Goal: Task Accomplishment & Management: Complete application form

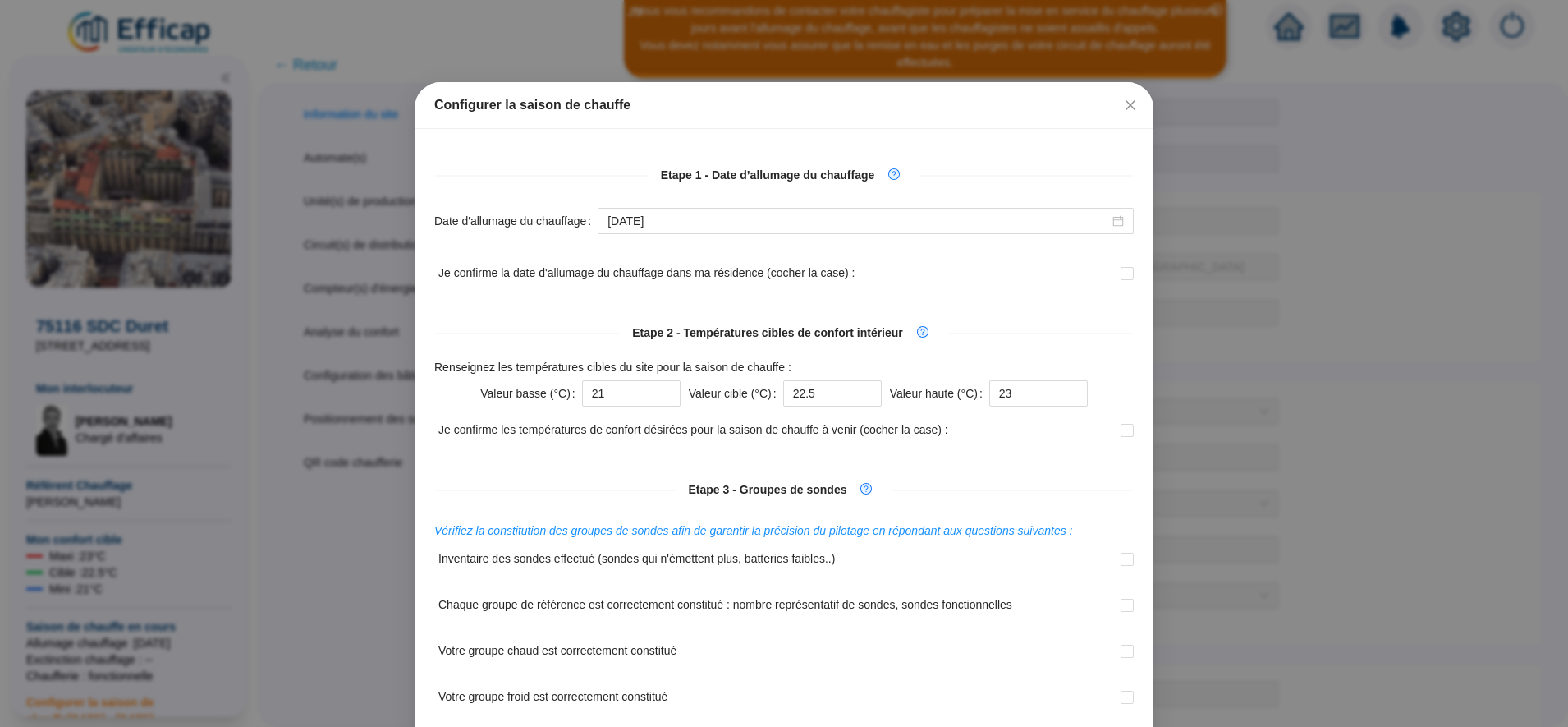
scroll to position [486, 0]
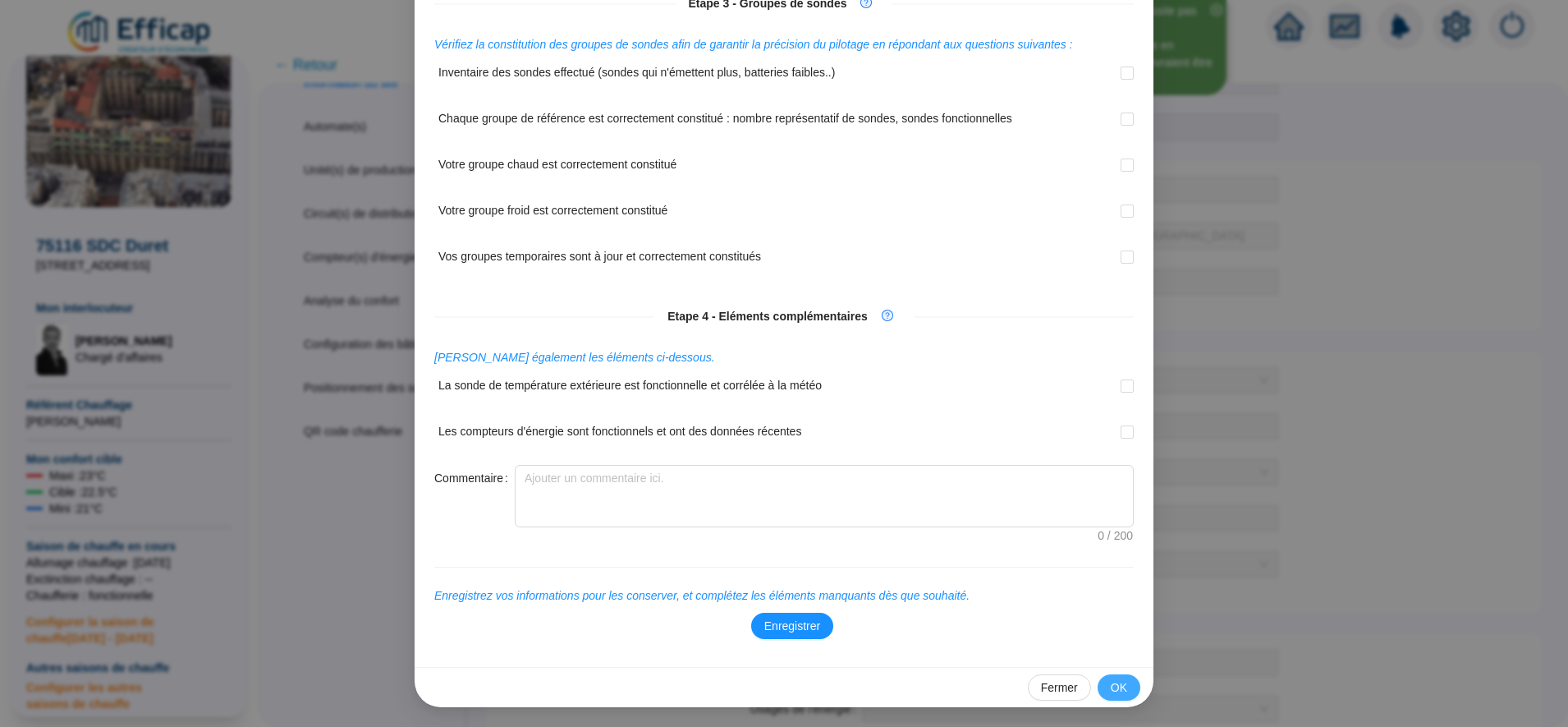
click at [1121, 689] on button "OK" at bounding box center [1119, 688] width 43 height 26
click at [1053, 689] on span "Fermer" at bounding box center [1059, 688] width 37 height 17
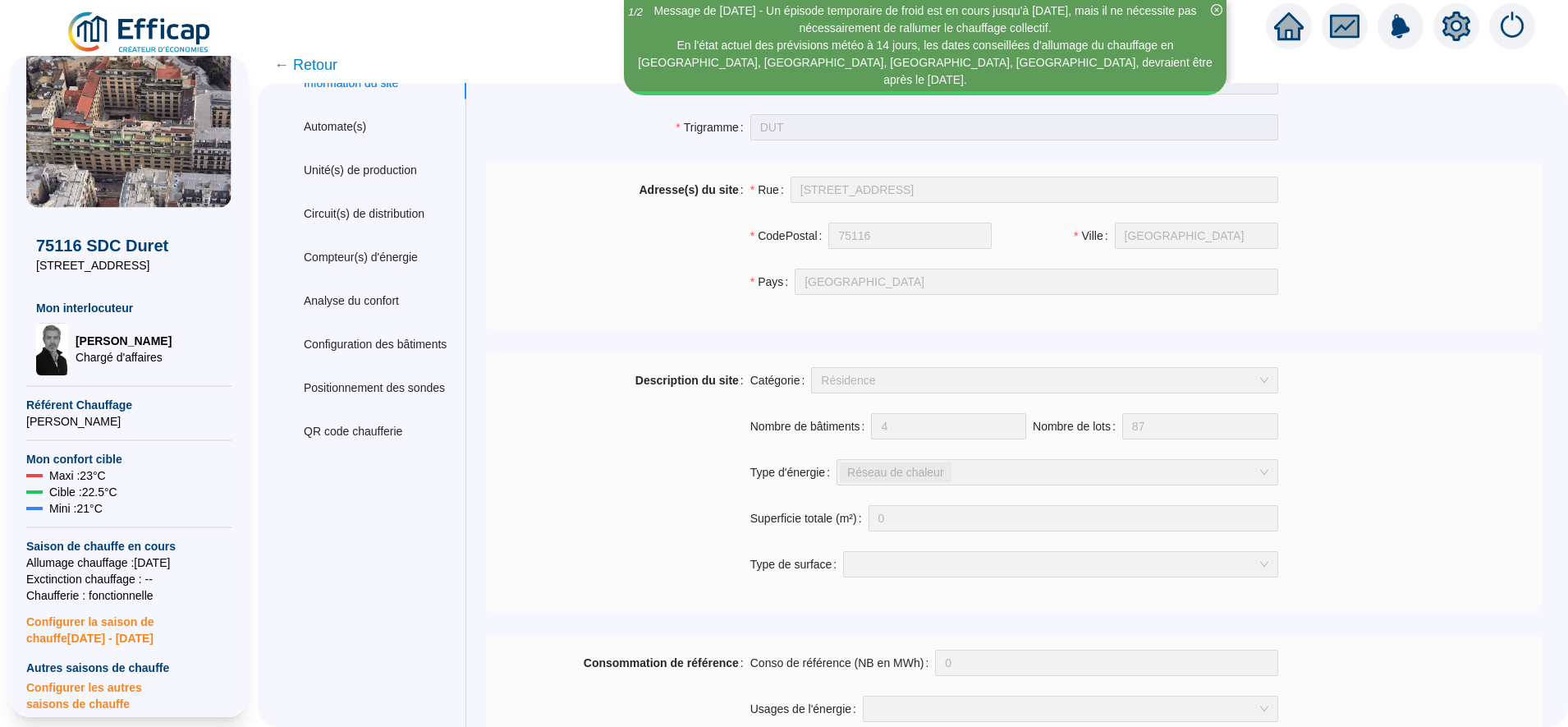
scroll to position [0, 0]
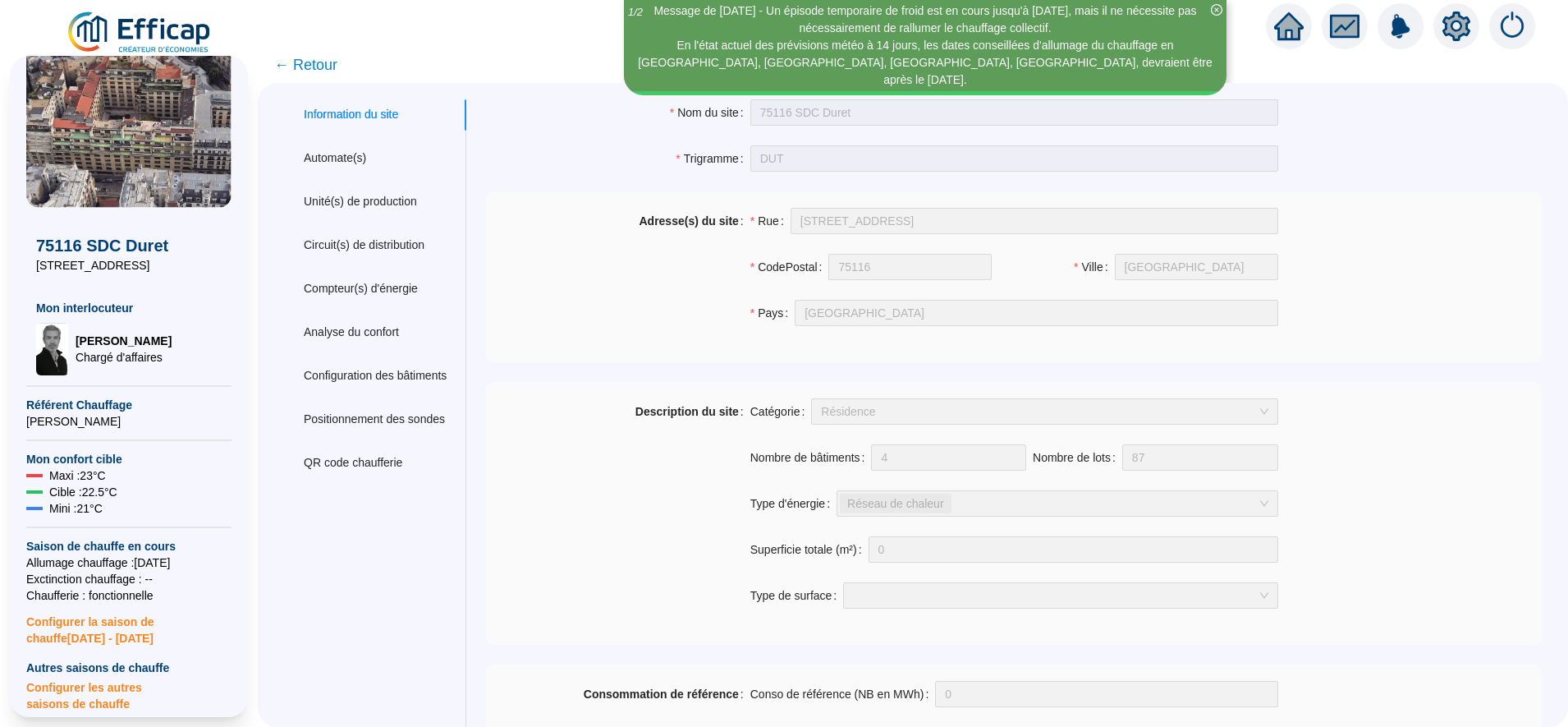
click at [326, 67] on span "← Retour" at bounding box center [305, 64] width 63 height 23
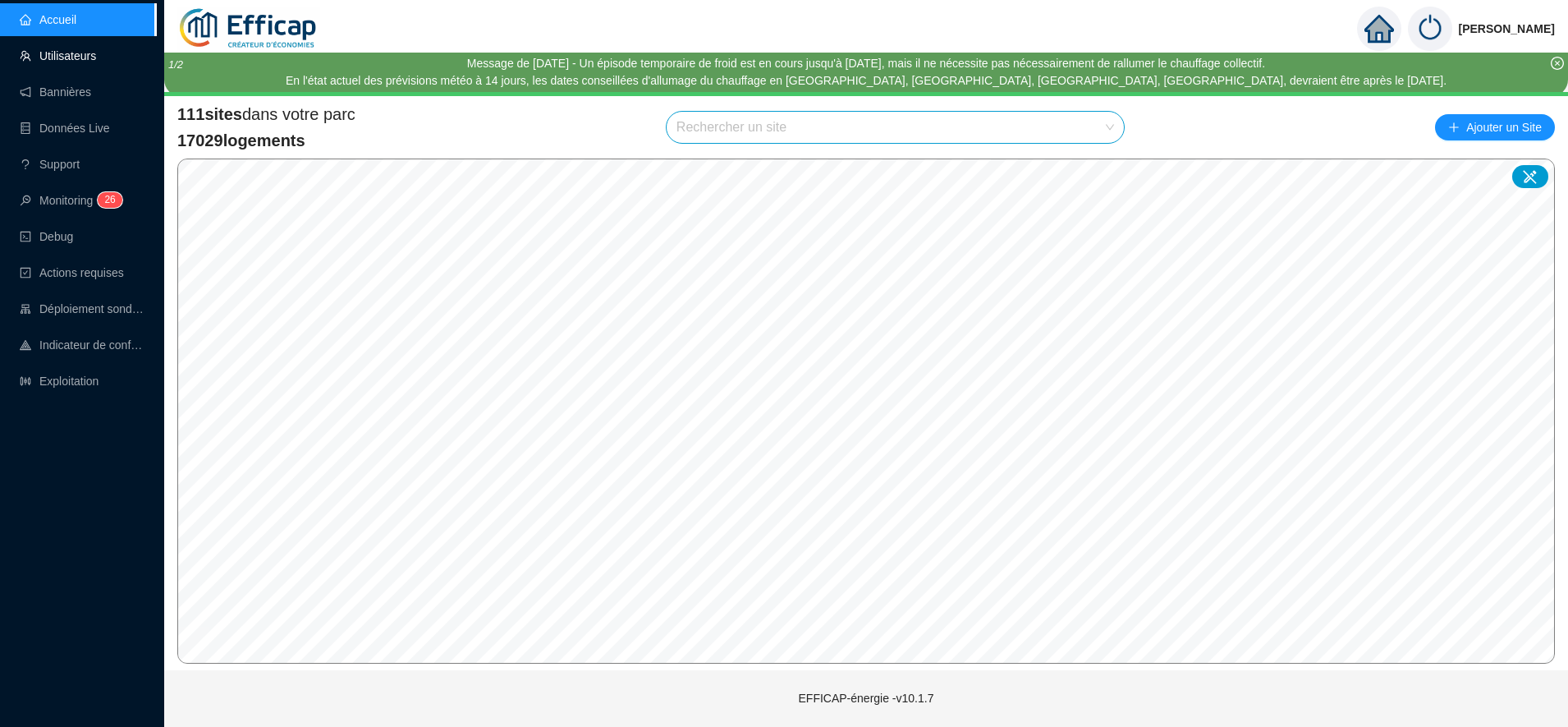
click at [71, 62] on link "Utilisateurs" at bounding box center [58, 55] width 76 height 13
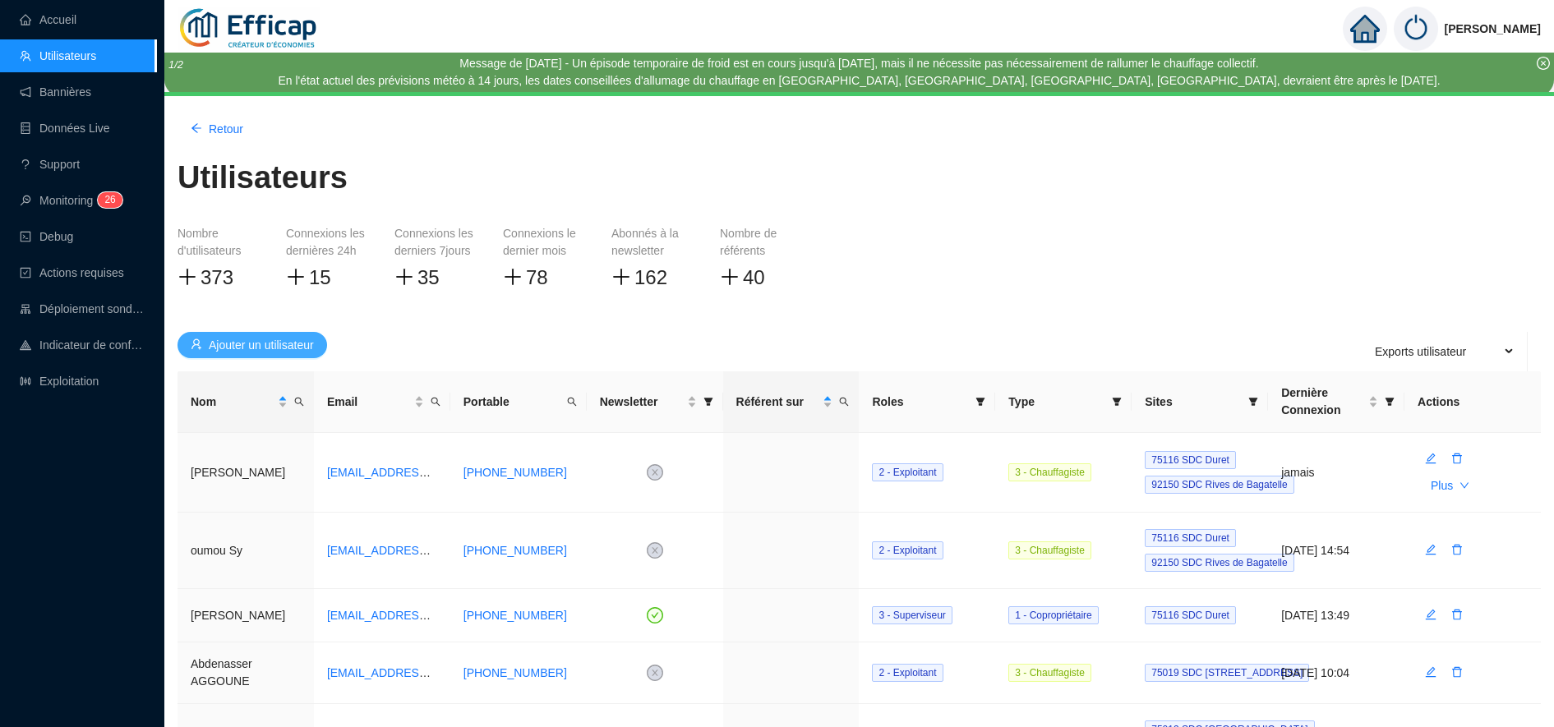
click at [268, 351] on span "Ajouter un utilisateur" at bounding box center [261, 345] width 105 height 17
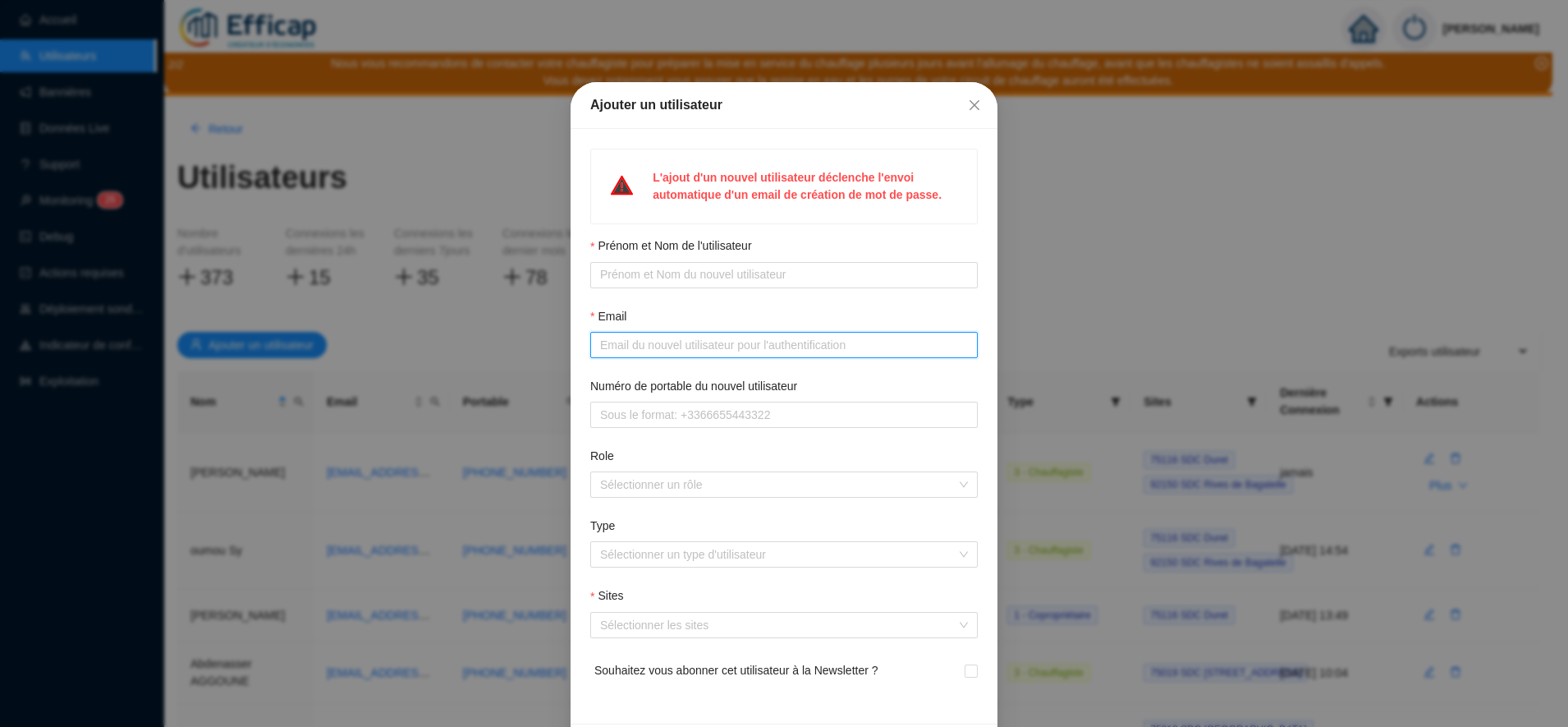
click at [653, 348] on input "Email" at bounding box center [783, 345] width 365 height 17
paste input "[EMAIL_ADDRESS][DOMAIN_NAME]>;"
type input "[EMAIL_ADDRESS][DOMAIN_NAME]"
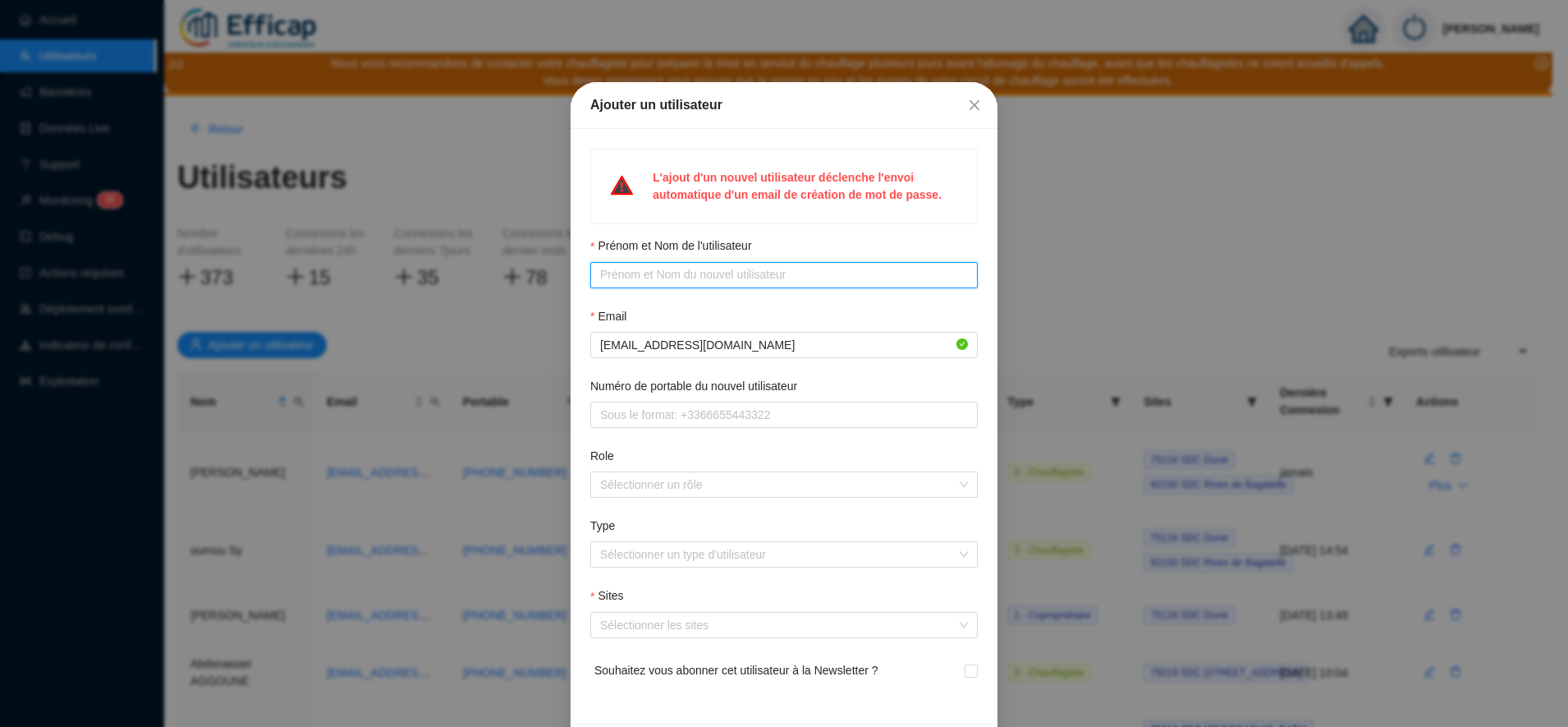
click at [639, 277] on input "Prénom et Nom de l'utilisateur" at bounding box center [783, 274] width 365 height 17
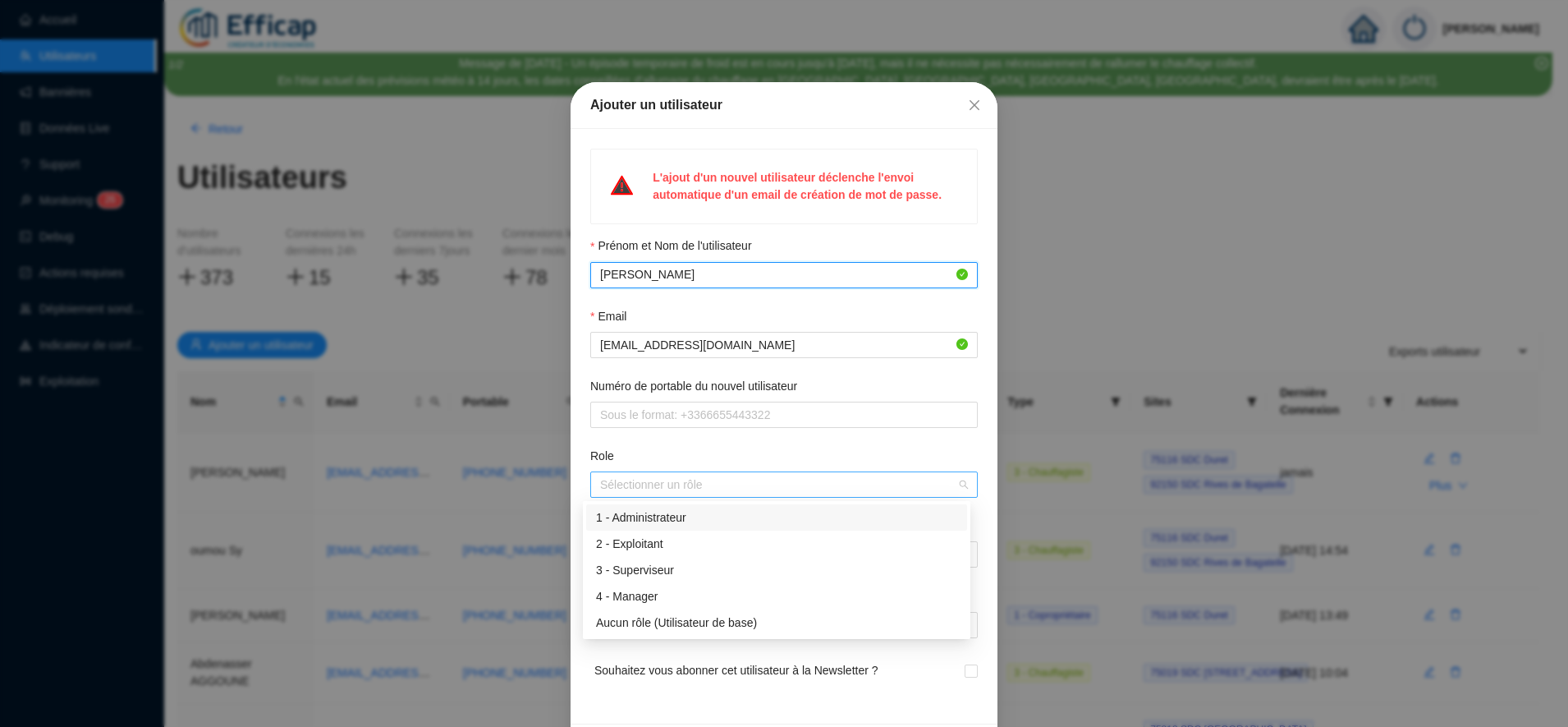
click at [680, 491] on div at bounding box center [776, 484] width 364 height 23
type input "[PERSON_NAME]"
click at [643, 568] on div "3 - Superviseur" at bounding box center [778, 570] width 362 height 17
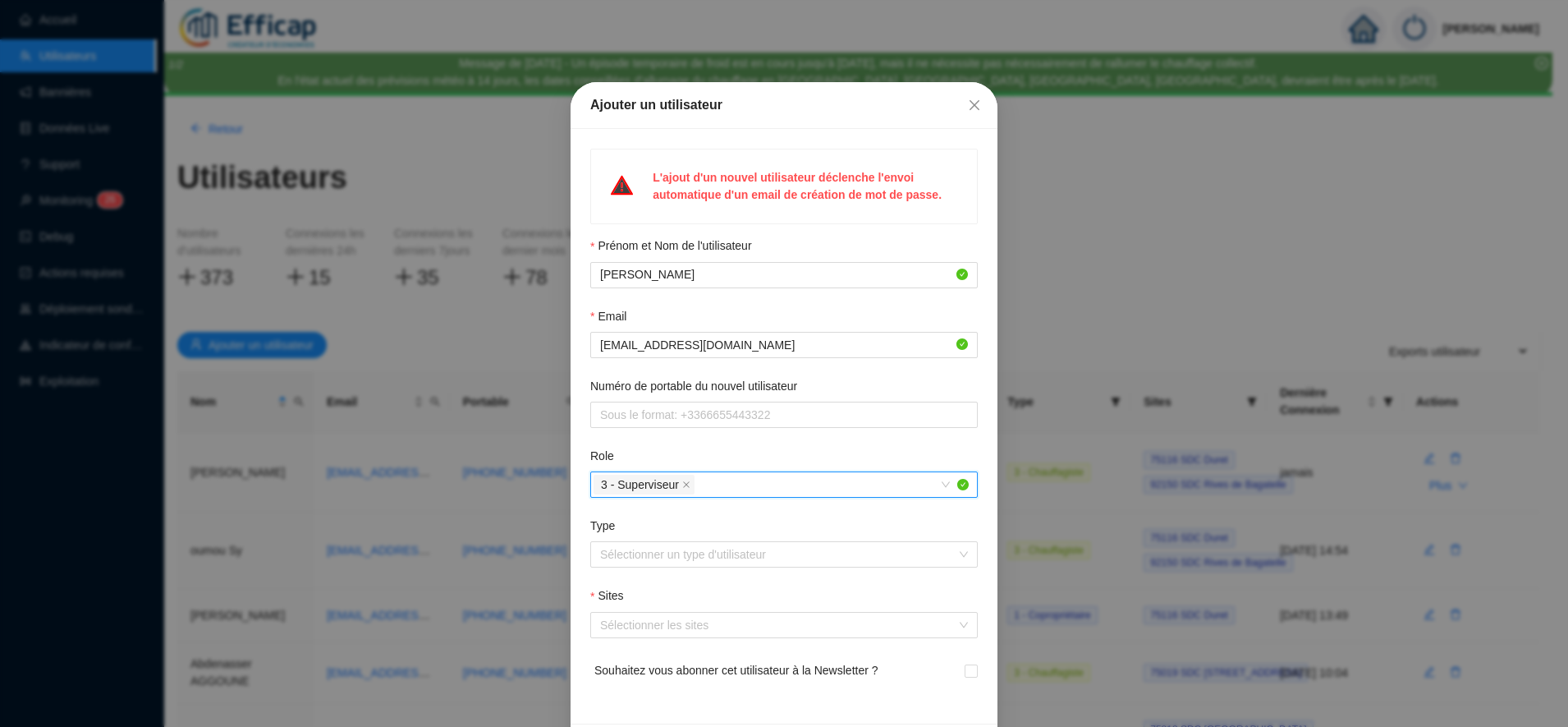
click at [591, 649] on form "Prénom et Nom de l'utilisateur [PERSON_NAME] Email [EMAIL_ADDRESS][DOMAIN_NAME]…" at bounding box center [784, 470] width 388 height 467
click at [620, 555] on input "Type" at bounding box center [777, 554] width 353 height 25
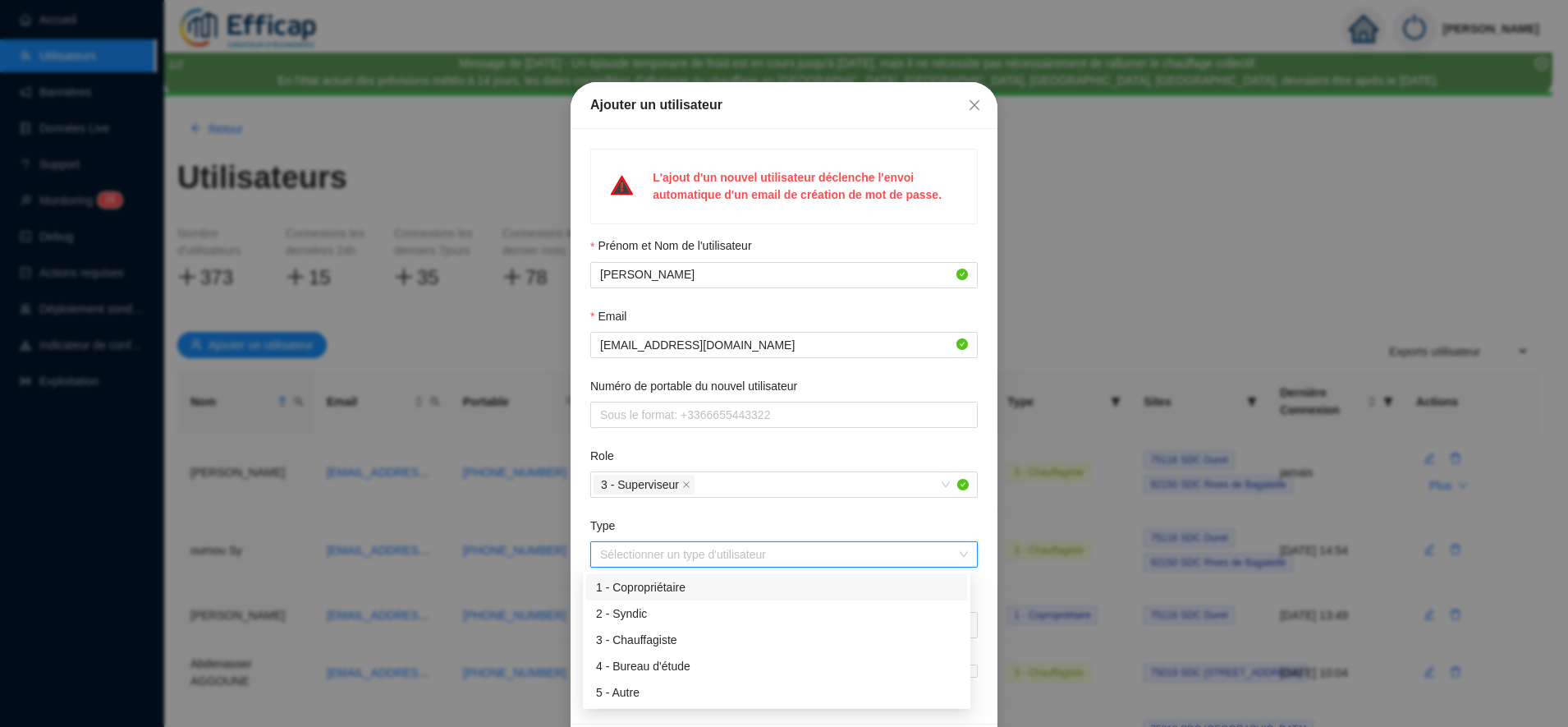
click at [636, 590] on div "1 - Copropriétaire" at bounding box center [778, 587] width 362 height 17
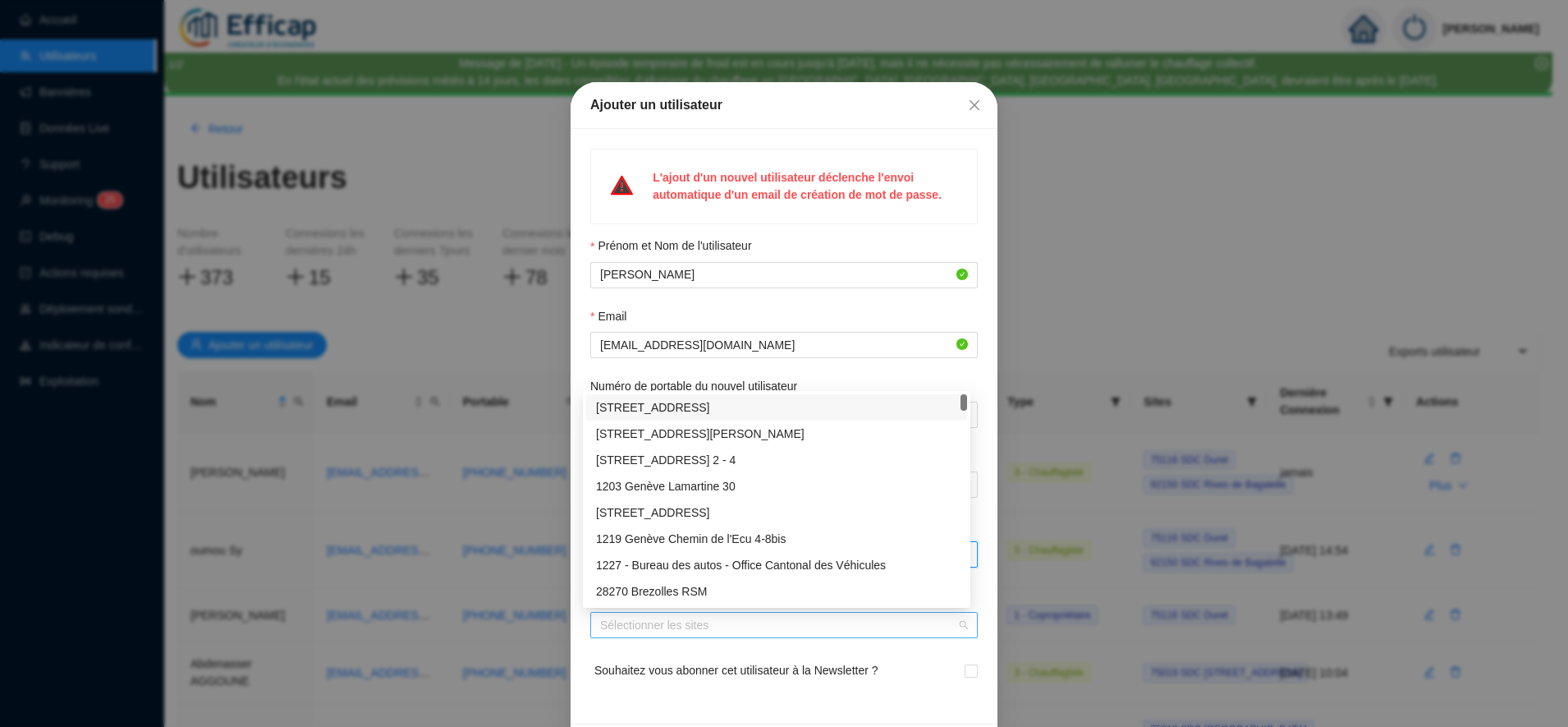
click at [601, 614] on div at bounding box center [776, 625] width 364 height 23
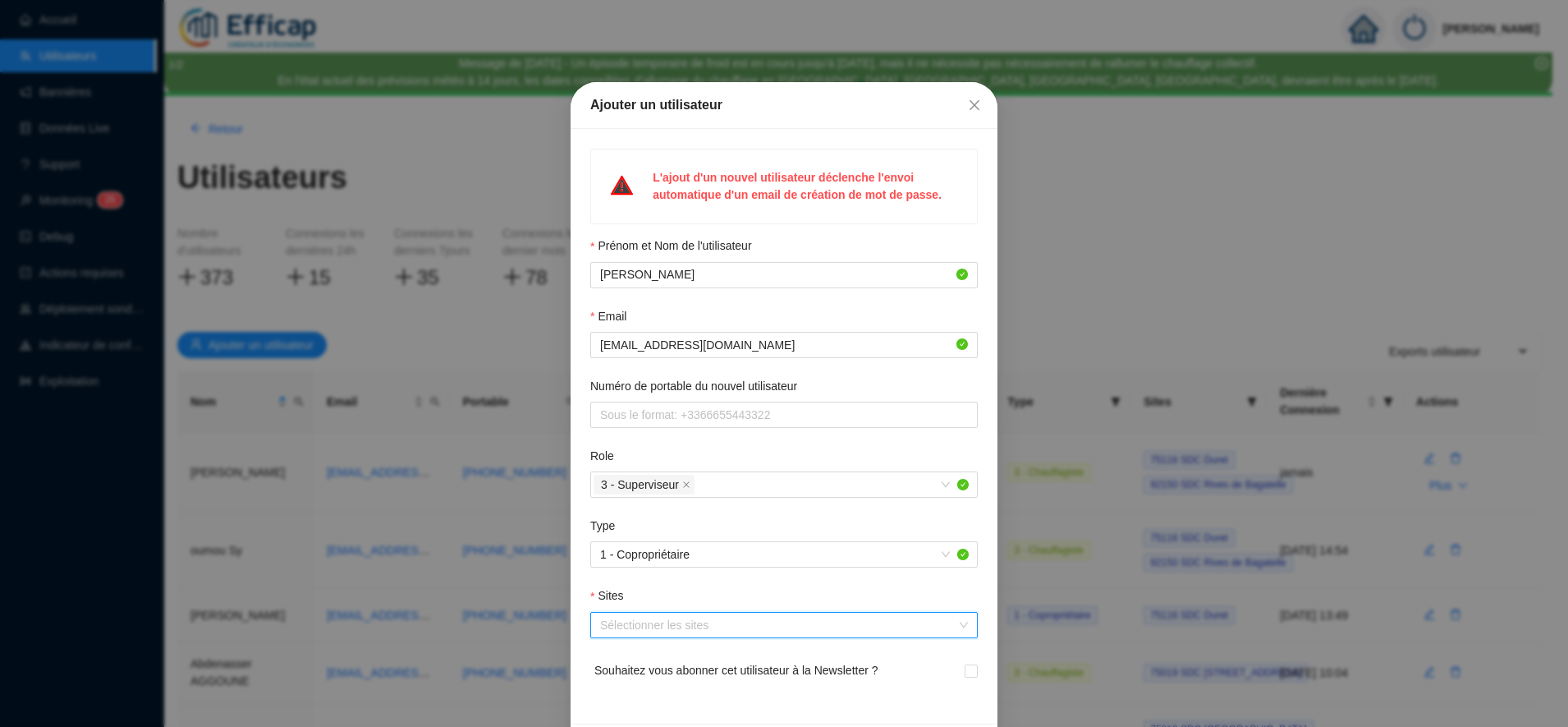
click at [601, 614] on div at bounding box center [776, 625] width 364 height 23
type input "belle"
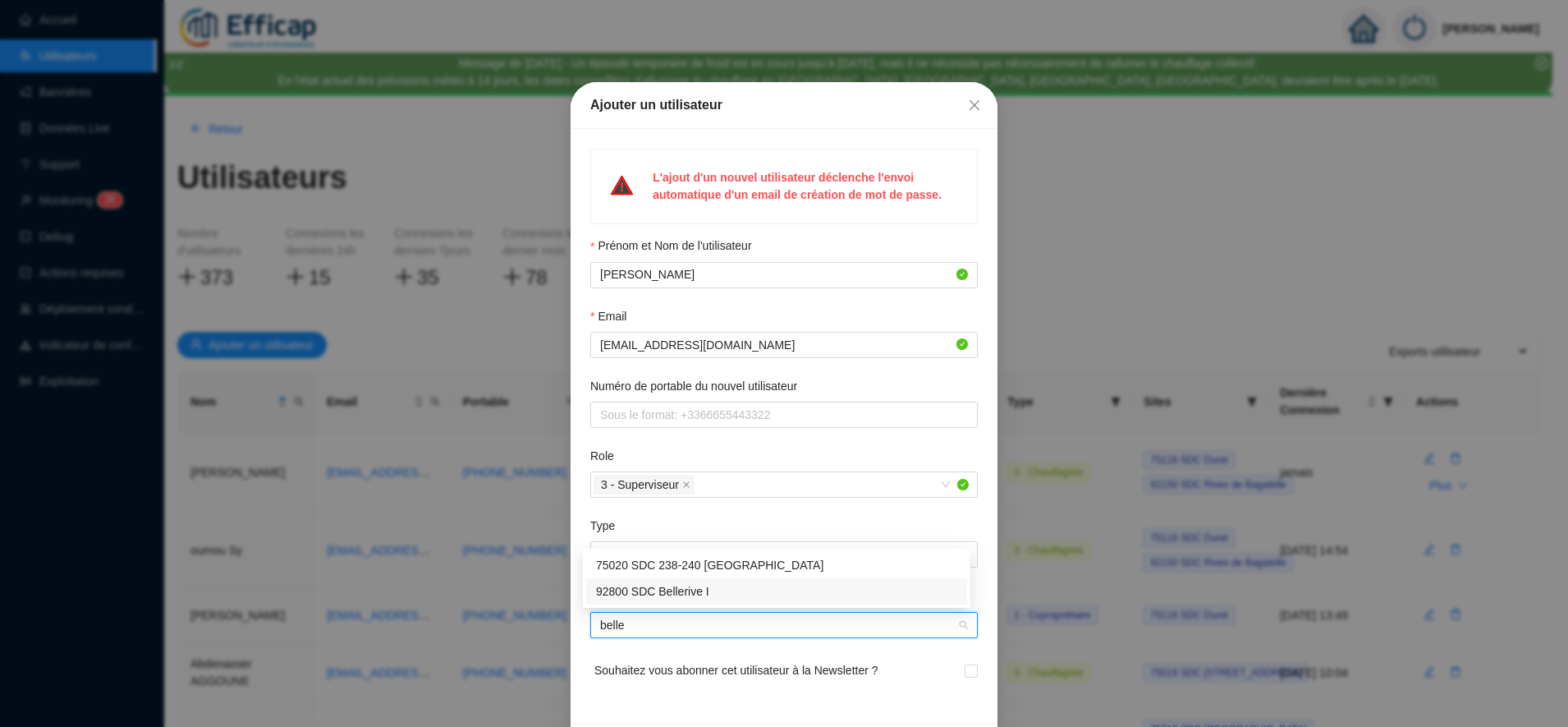
click at [677, 597] on div "92800 SDC Bellerive I" at bounding box center [778, 591] width 362 height 17
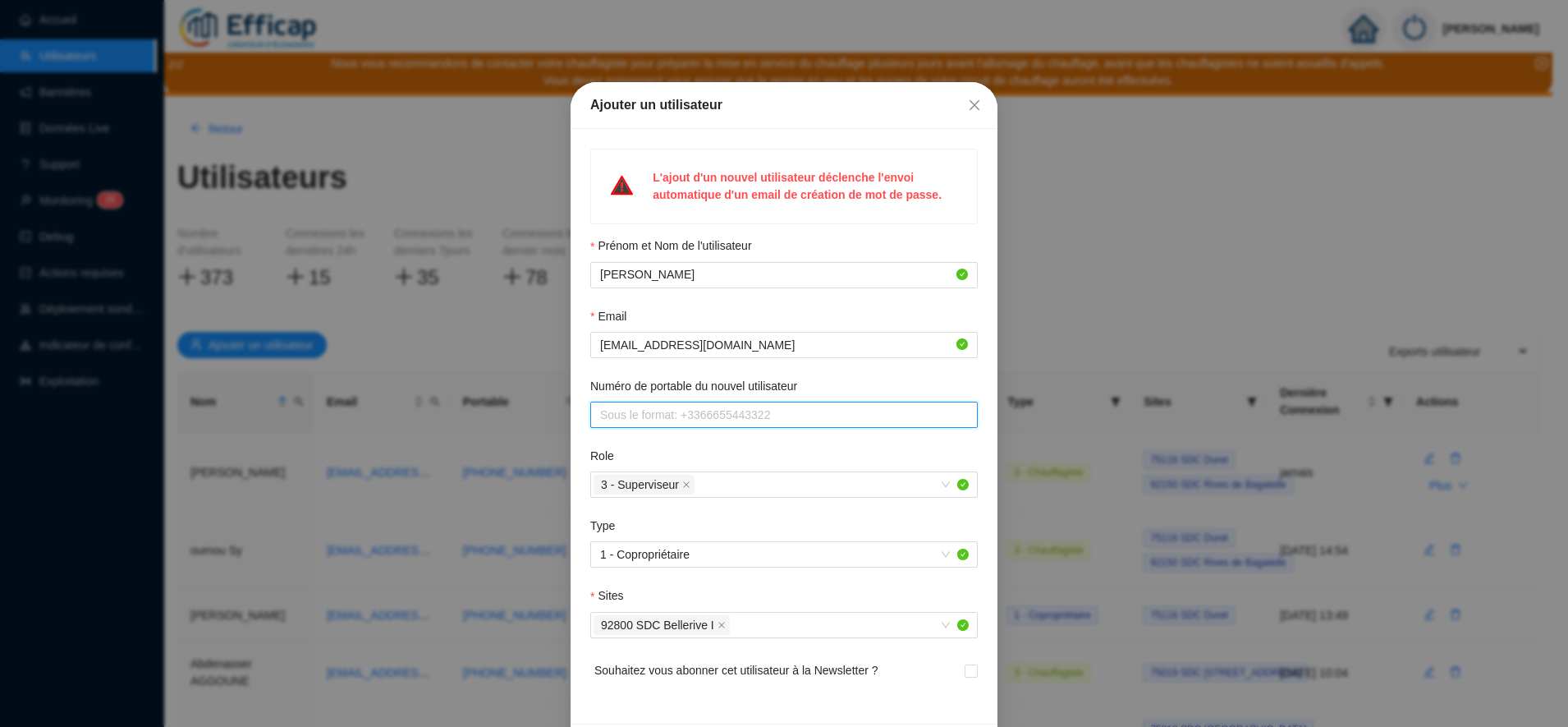
click at [674, 418] on input "Numéro de portable du nouvel utilisateur" at bounding box center [783, 415] width 365 height 17
paste input "06 84 35 37 62"
click at [785, 445] on div "Champ invalide" at bounding box center [784, 438] width 388 height 20
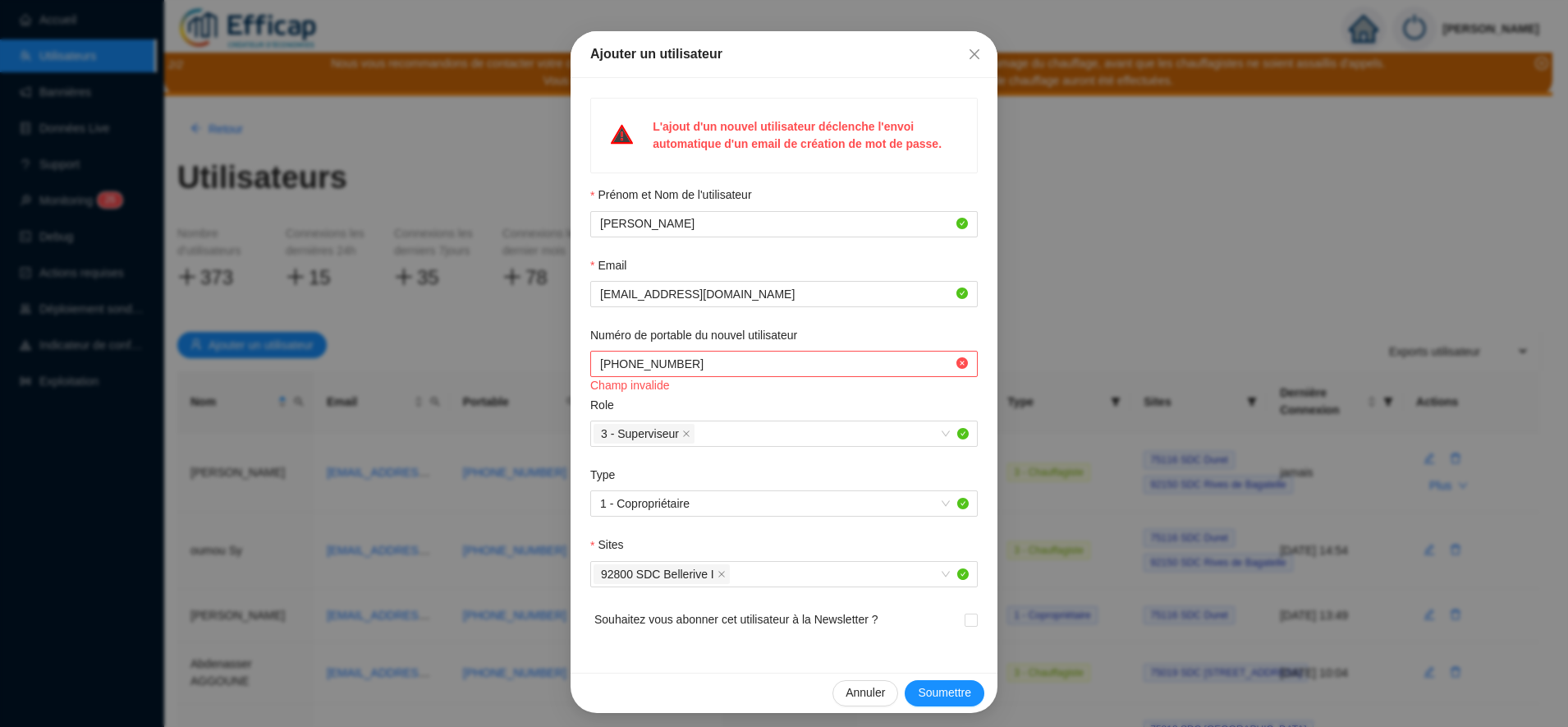
scroll to position [57, 0]
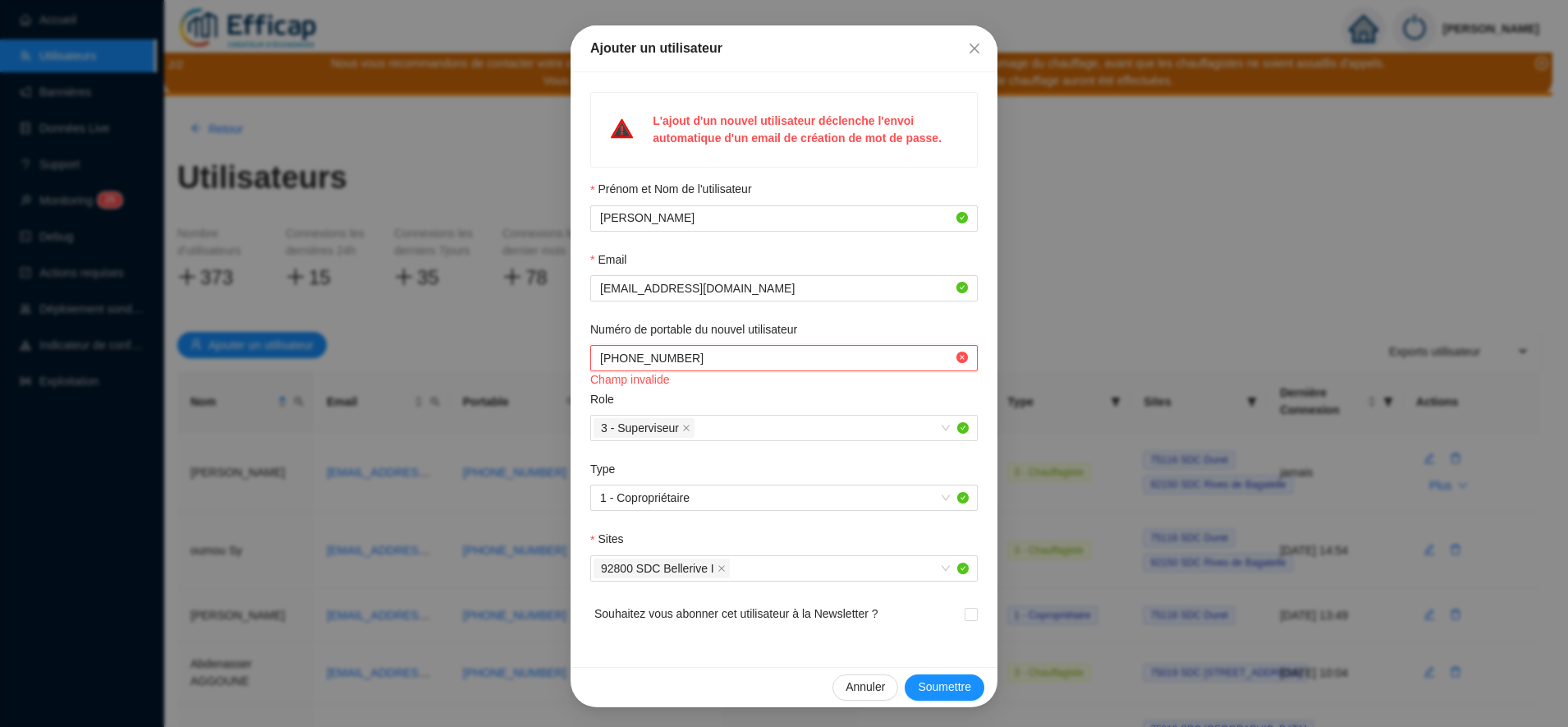
click at [610, 355] on input "Numéro de portable du nouvel utilisateur" at bounding box center [777, 358] width 353 height 17
click at [611, 357] on input "Numéro de portable du nouvel utilisateur" at bounding box center [777, 358] width 353 height 17
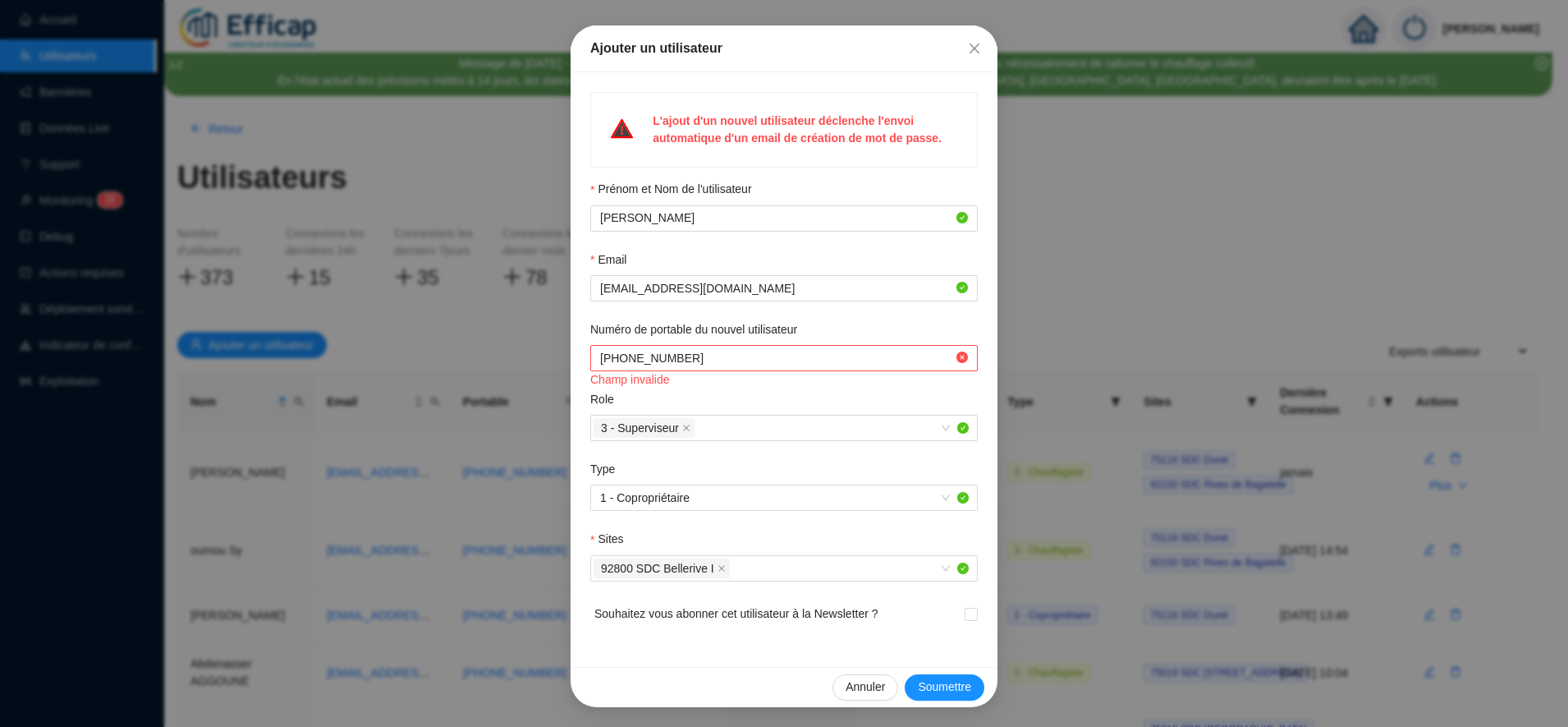
click at [689, 374] on div "Champ invalide" at bounding box center [784, 379] width 388 height 17
click at [708, 394] on div "Role" at bounding box center [784, 403] width 388 height 24
click at [606, 360] on input "Numéro de portable du nouvel utilisateur" at bounding box center [777, 358] width 353 height 17
click at [616, 360] on input "Numéro de portable du nouvel utilisateur" at bounding box center [777, 358] width 353 height 17
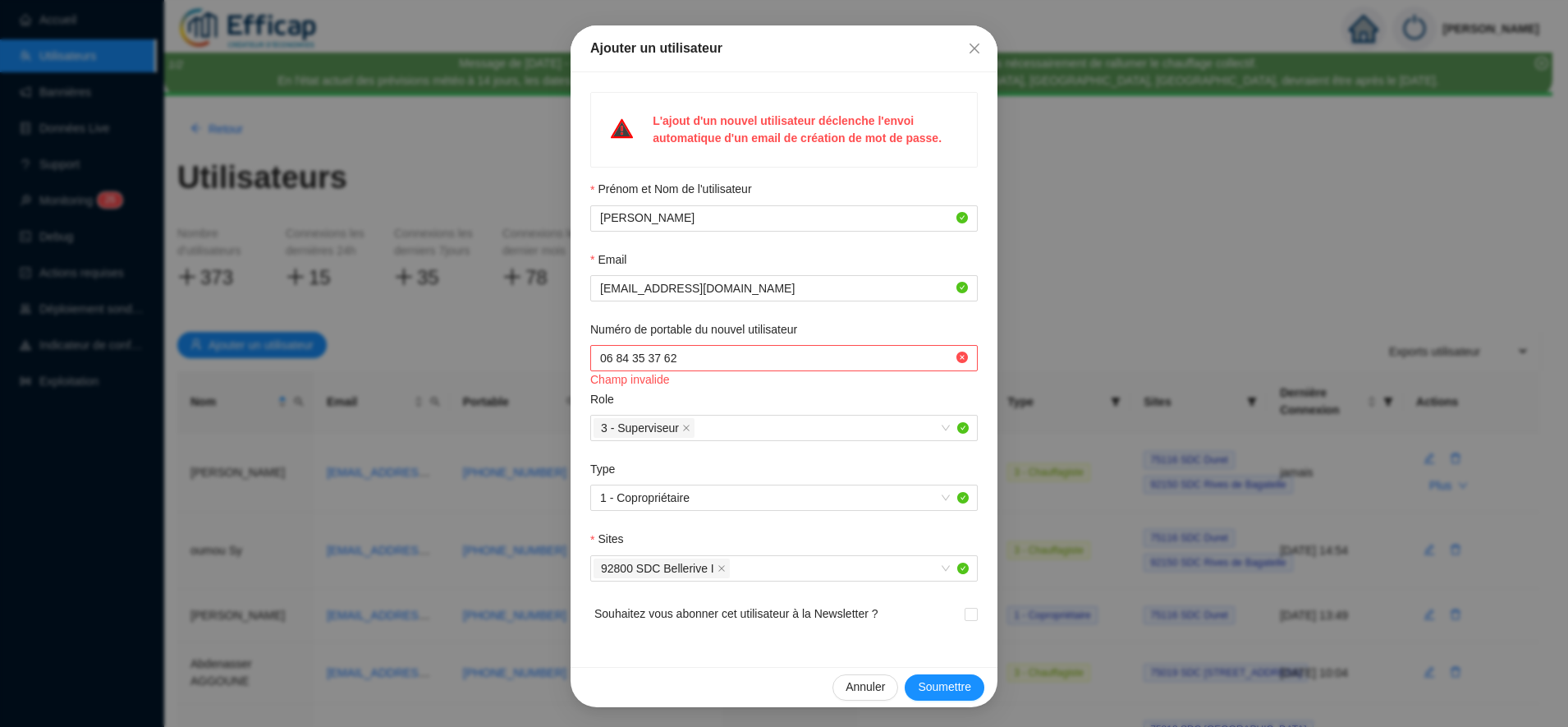
click at [729, 414] on div "Role" at bounding box center [784, 403] width 388 height 24
click at [679, 350] on input "Numéro de portable du nouvel utilisateur" at bounding box center [777, 358] width 353 height 17
click at [710, 400] on div "Role" at bounding box center [784, 403] width 388 height 24
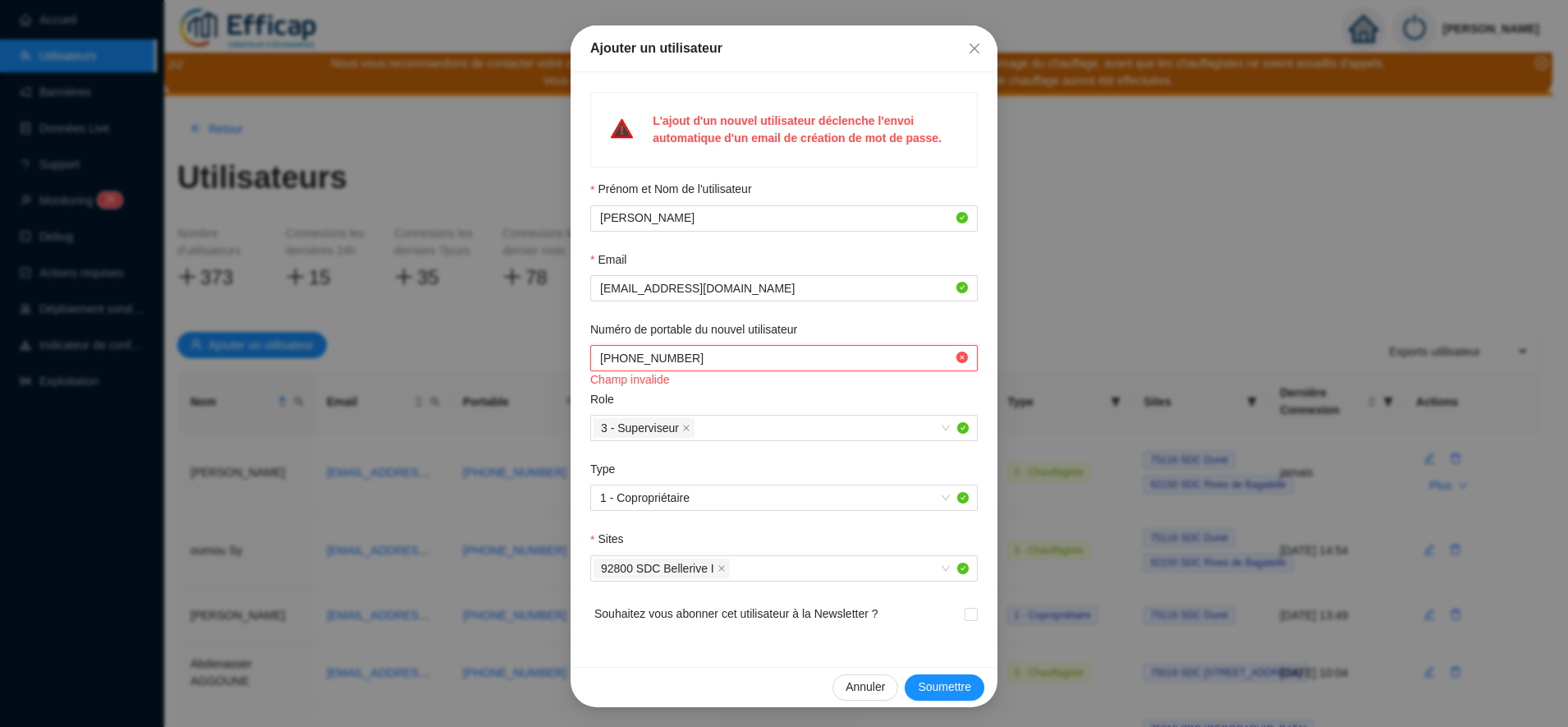
click at [706, 362] on input "Numéro de portable du nouvel utilisateur" at bounding box center [777, 358] width 353 height 17
click at [614, 362] on input "Numéro de portable du nouvel utilisateur" at bounding box center [777, 358] width 353 height 17
click at [720, 398] on div "Role" at bounding box center [784, 403] width 388 height 24
click at [615, 362] on input "Numéro de portable du nouvel utilisateur" at bounding box center [777, 358] width 353 height 17
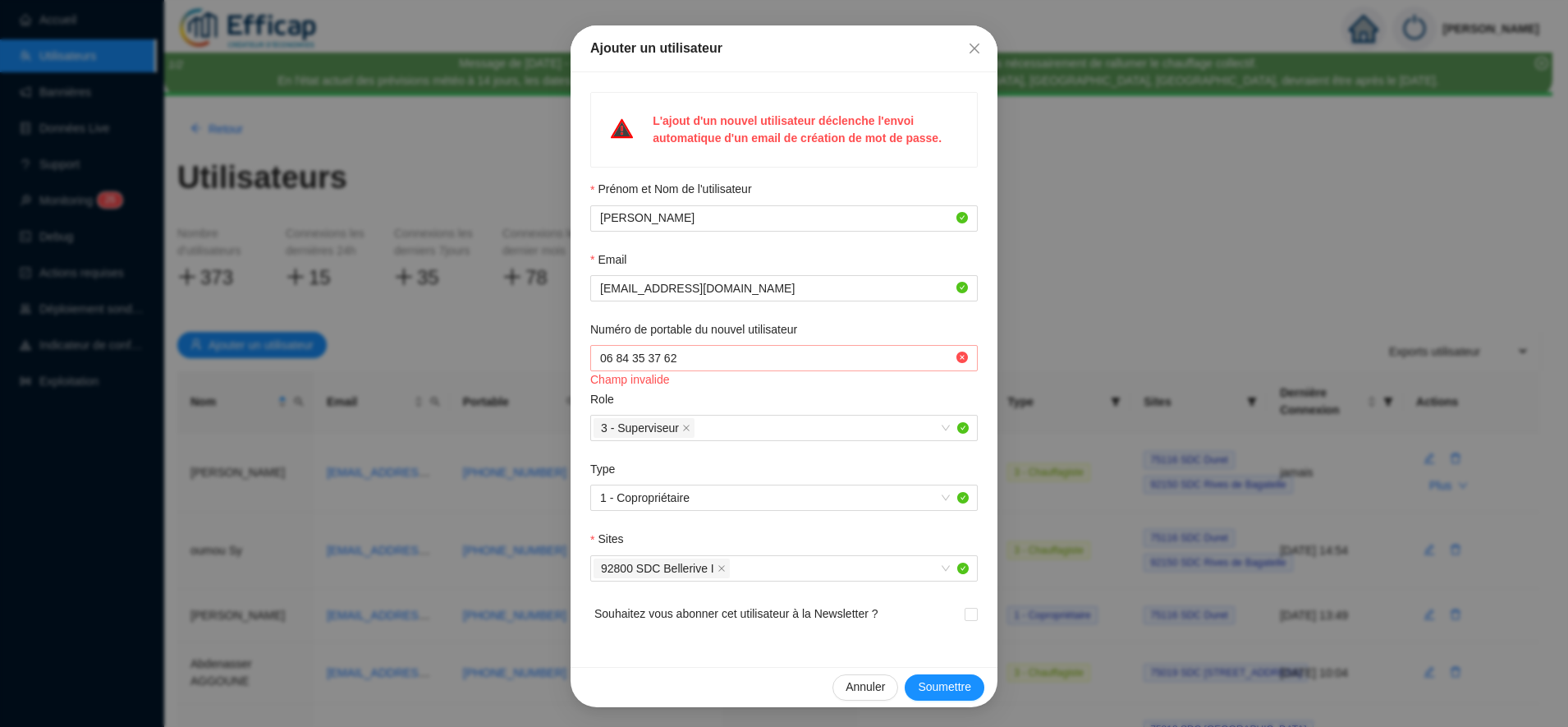
click at [591, 357] on span at bounding box center [784, 358] width 388 height 26
click at [601, 357] on input "Numéro de portable du nouvel utilisateur" at bounding box center [777, 358] width 353 height 17
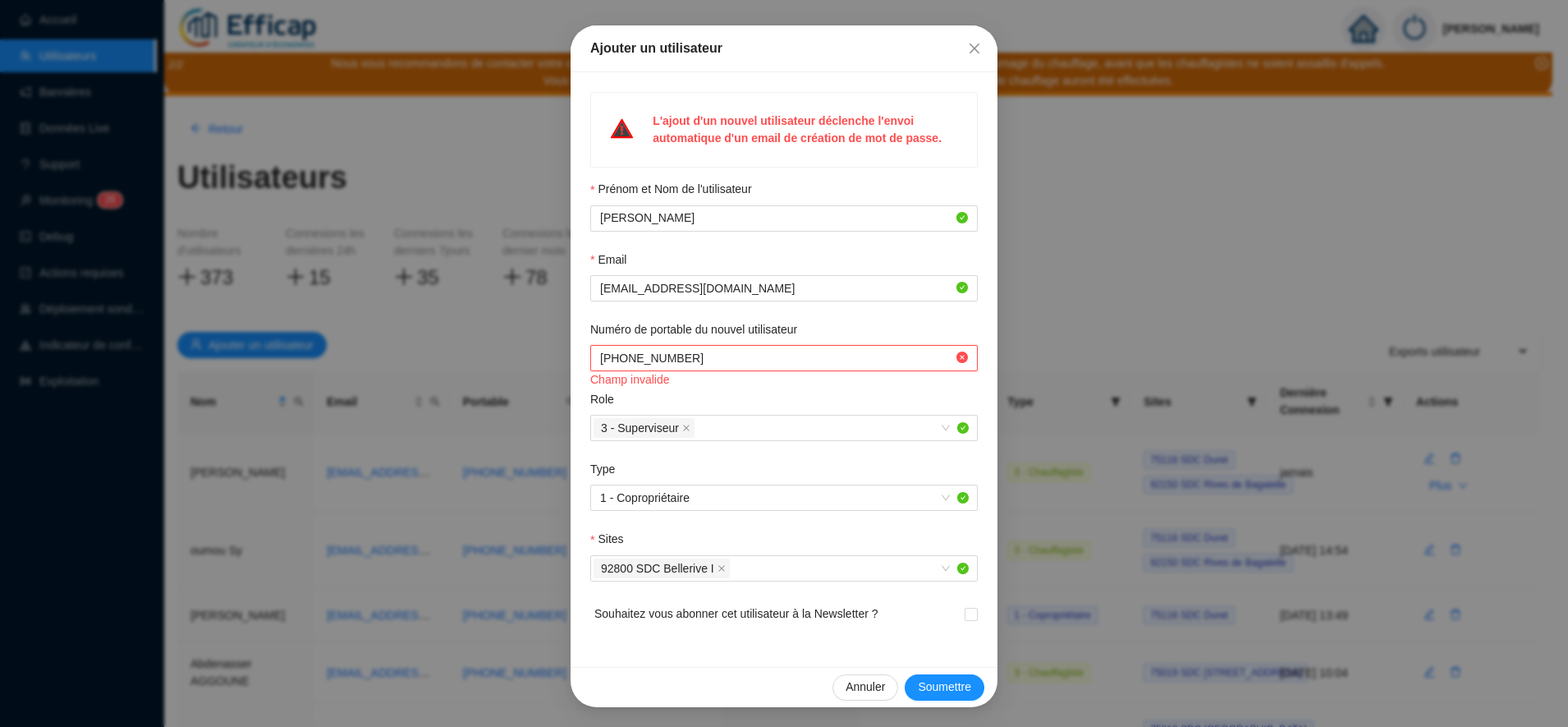
click at [615, 358] on input "Numéro de portable du nouvel utilisateur" at bounding box center [777, 358] width 353 height 17
type input "[PHONE_NUMBER]"
click at [906, 691] on button "Soumettre" at bounding box center [945, 688] width 80 height 26
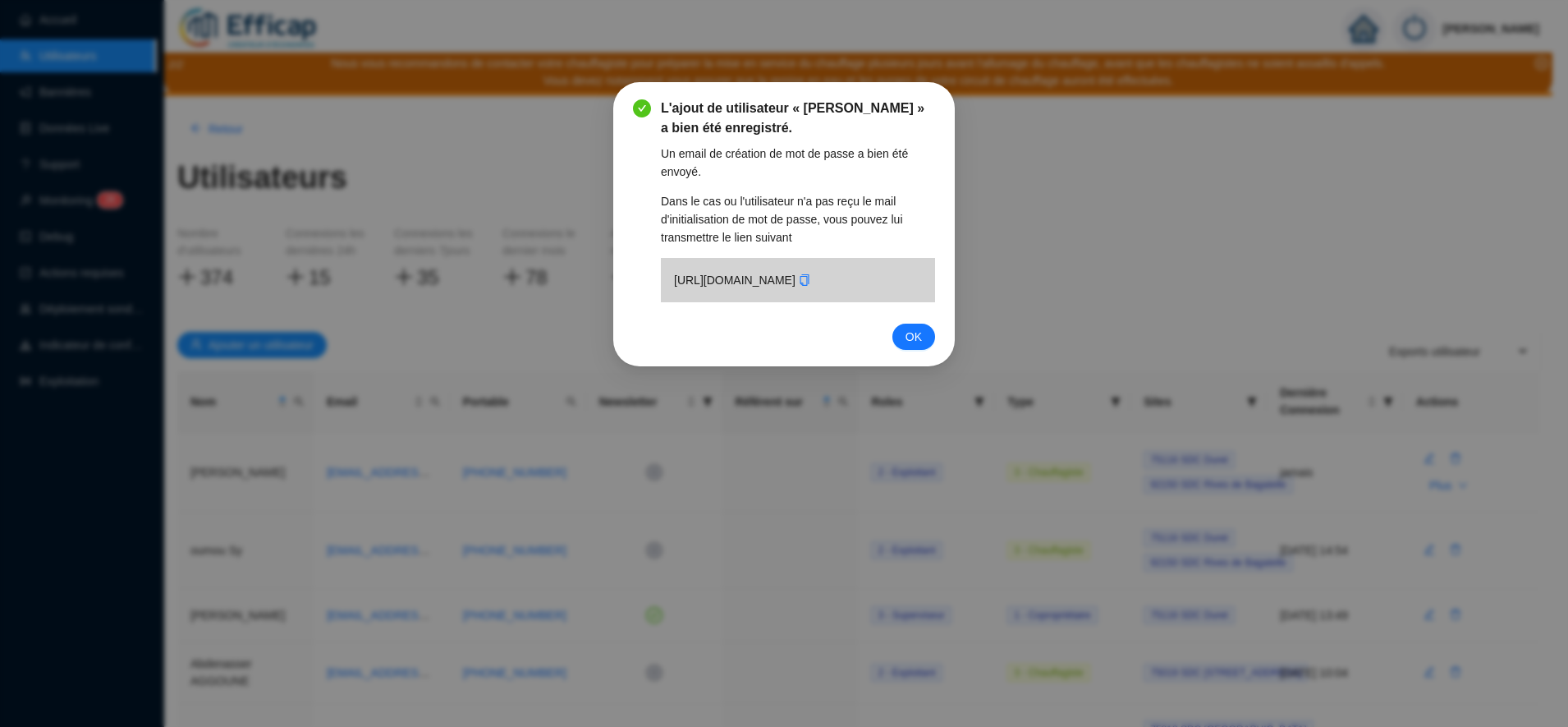
scroll to position [0, 0]
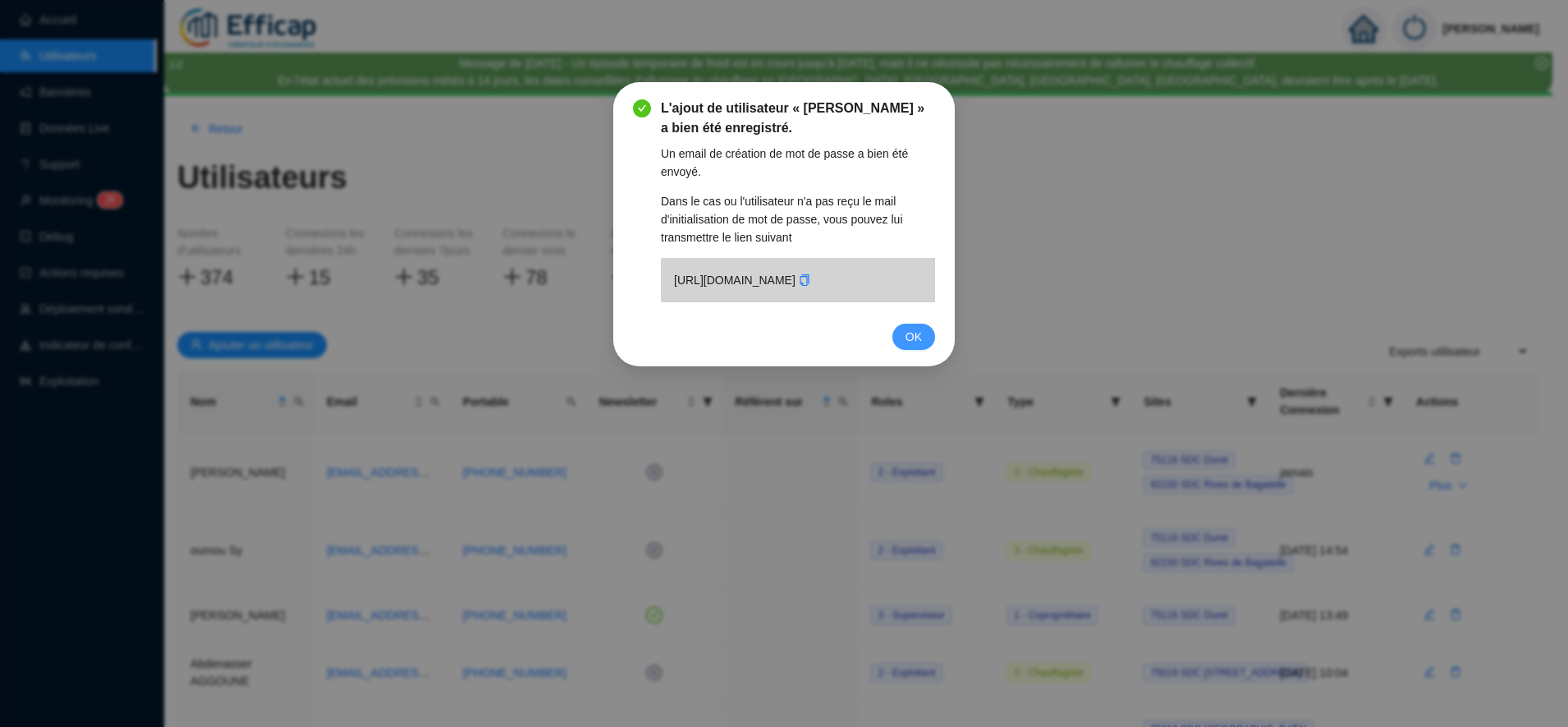
click at [918, 346] on span "OK" at bounding box center [913, 337] width 16 height 18
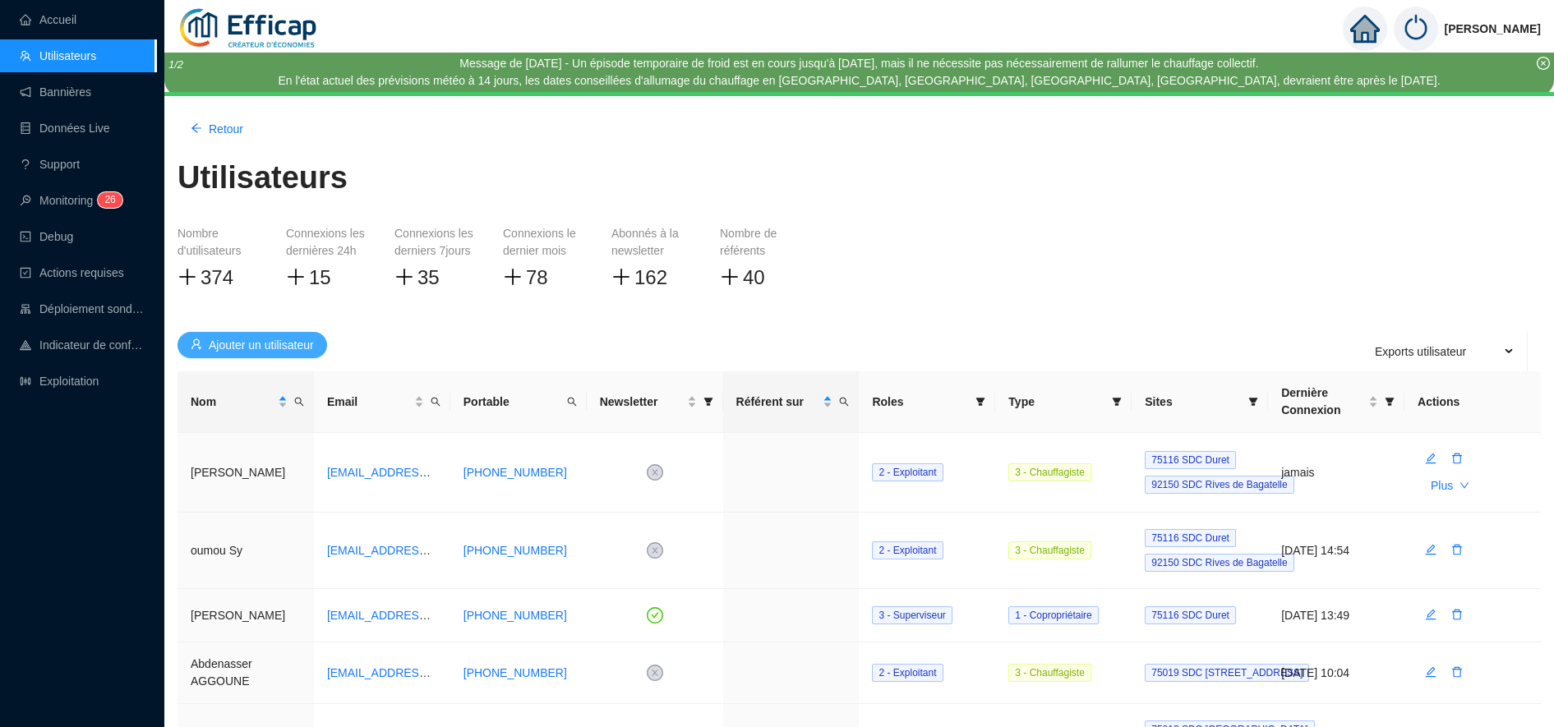
click at [253, 351] on span "Ajouter un utilisateur" at bounding box center [261, 345] width 105 height 17
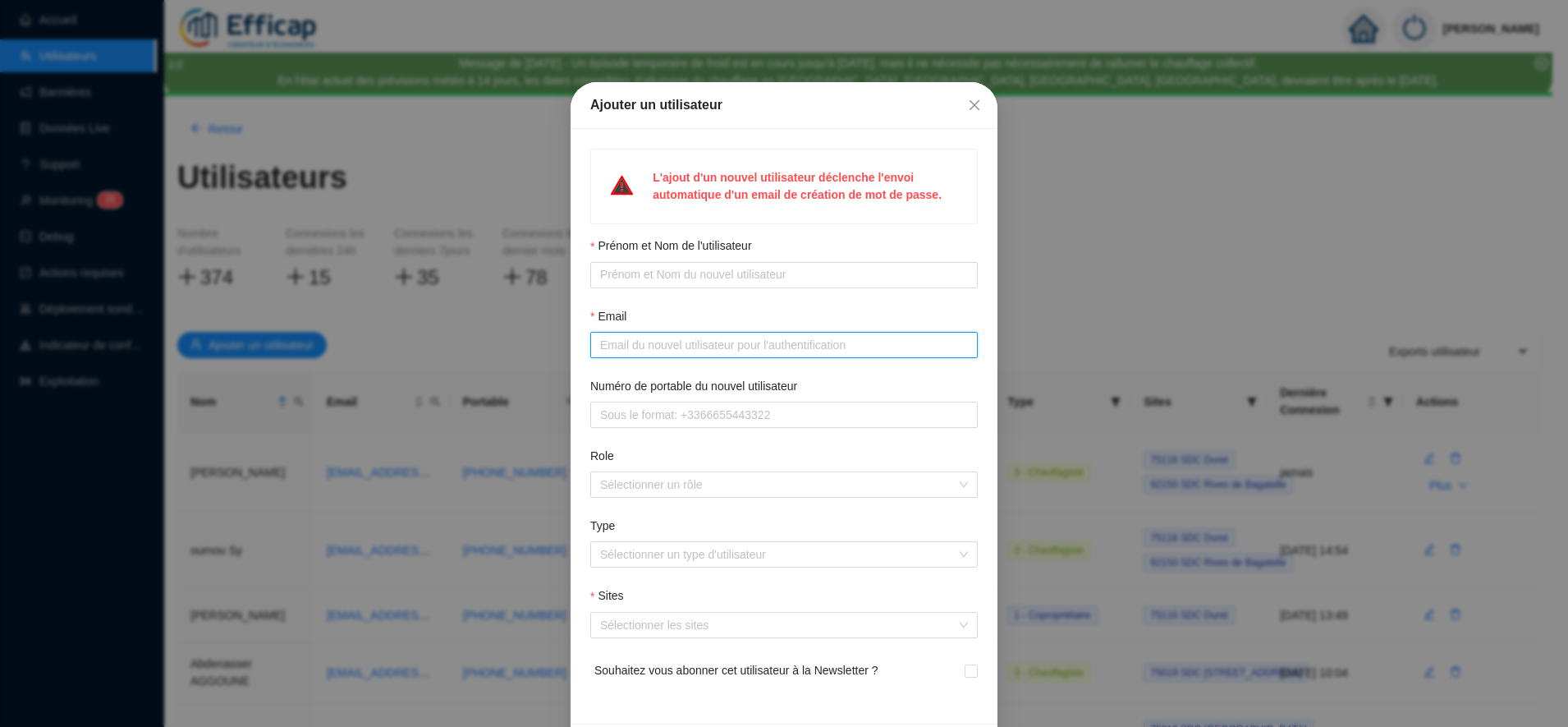
click at [703, 339] on input "Email" at bounding box center [783, 345] width 365 height 17
paste input "[EMAIL_ADDRESS][DOMAIN_NAME]"
type input "[EMAIL_ADDRESS][DOMAIN_NAME]"
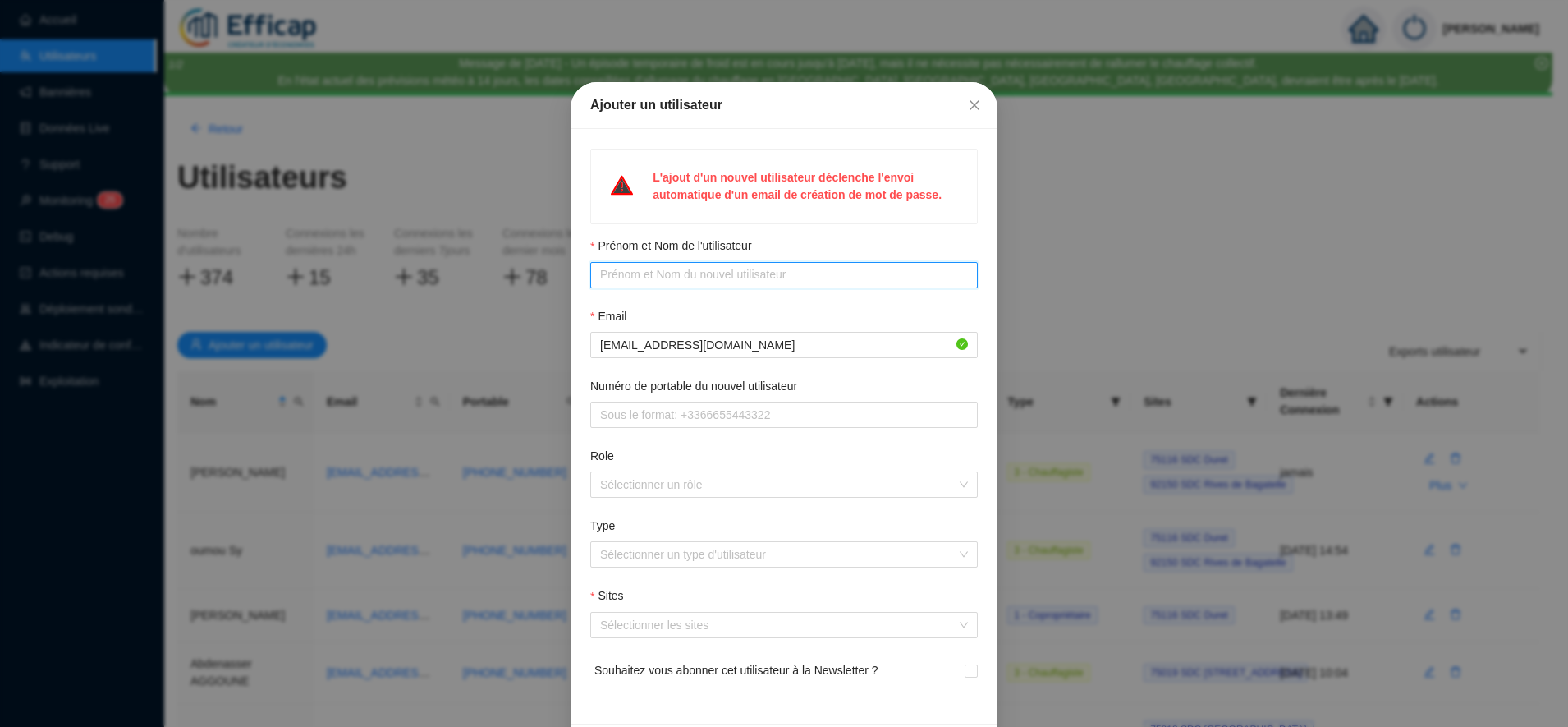
click at [675, 275] on input "Prénom et Nom de l'utilisateur" at bounding box center [783, 274] width 365 height 17
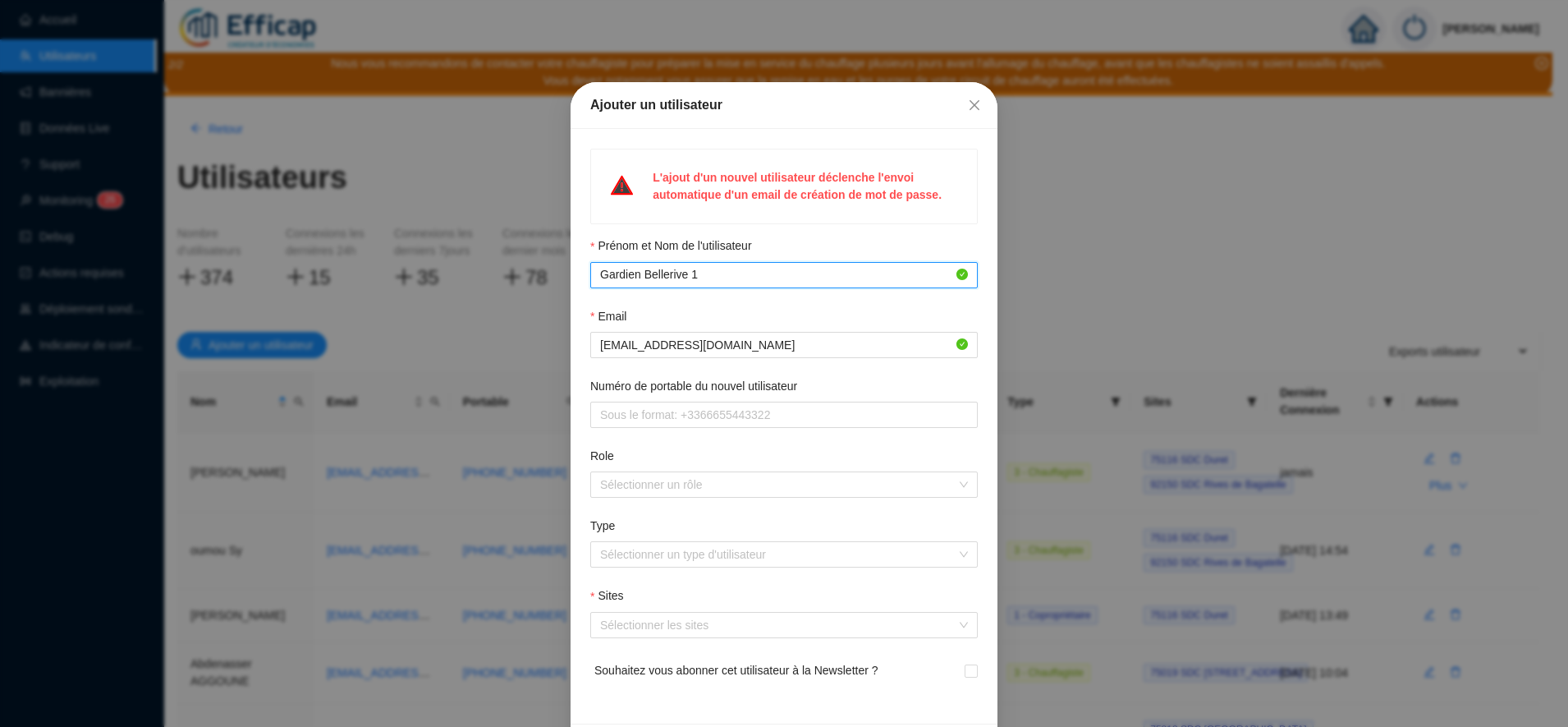
type input "Gardien Bellerive 1"
click at [661, 422] on input "Numéro de portable du nouvel utilisateur" at bounding box center [783, 415] width 365 height 17
paste input "06 07 43 94 79"
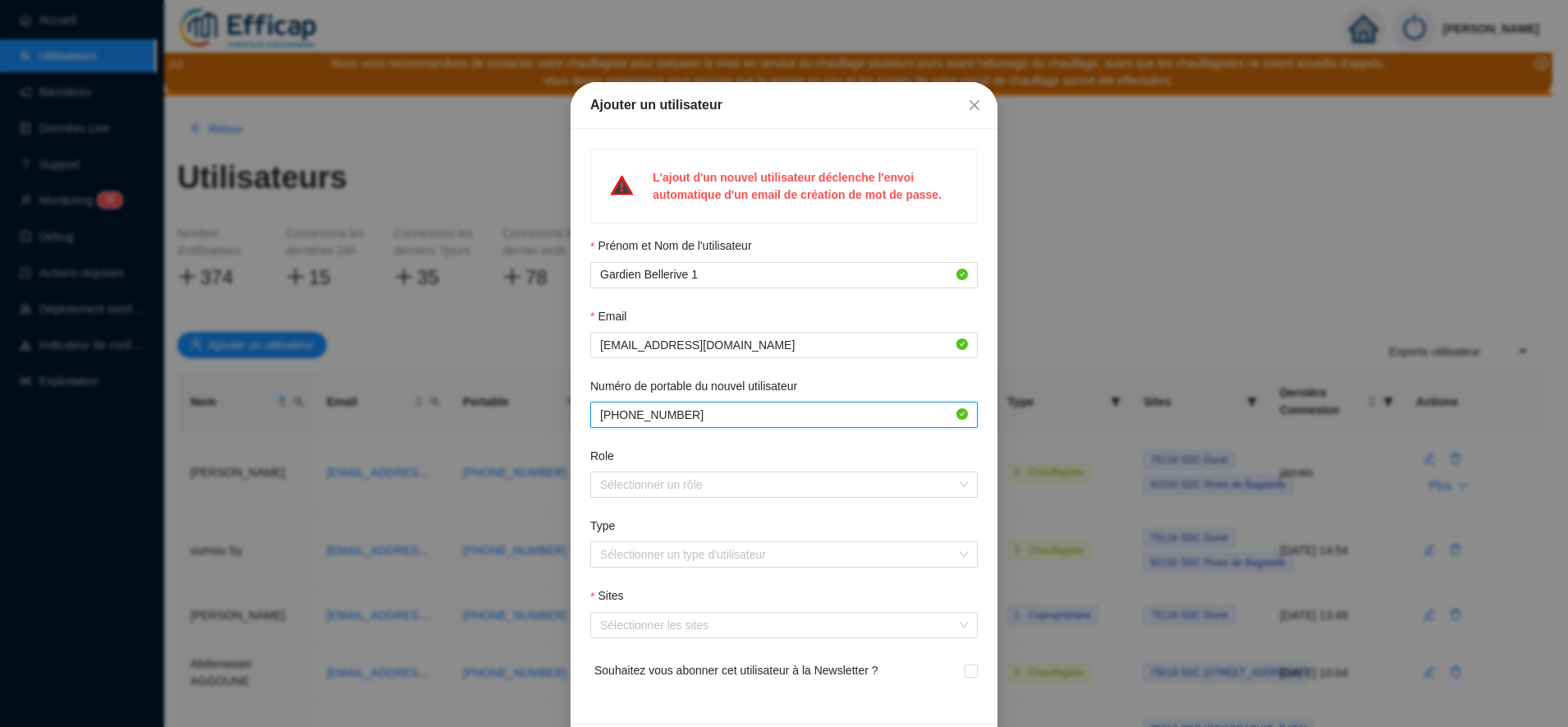
type input "[PHONE_NUMBER]"
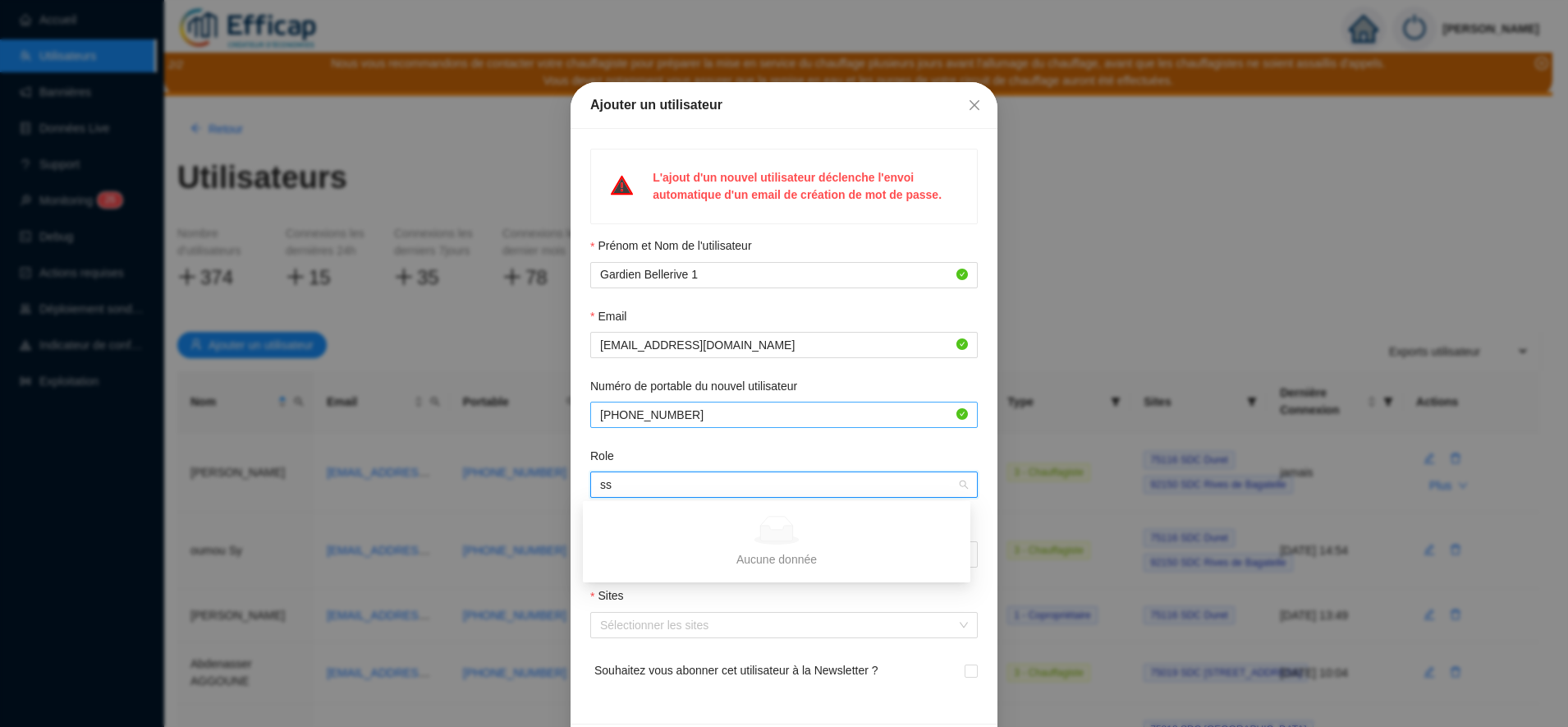
type input "s"
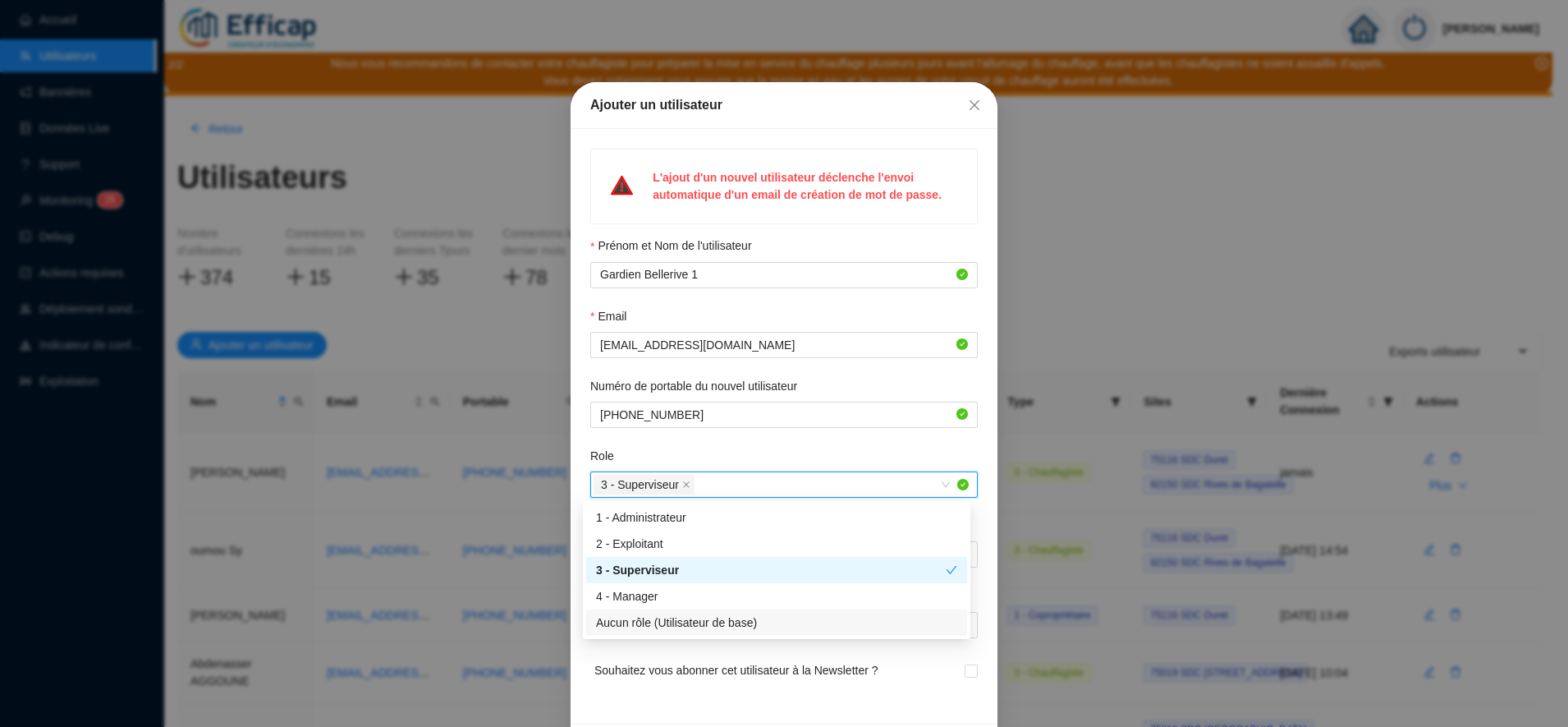
click at [648, 661] on div "Souhaitez vous abonner cet utilisateur à la Newsletter ?" at bounding box center [784, 681] width 388 height 46
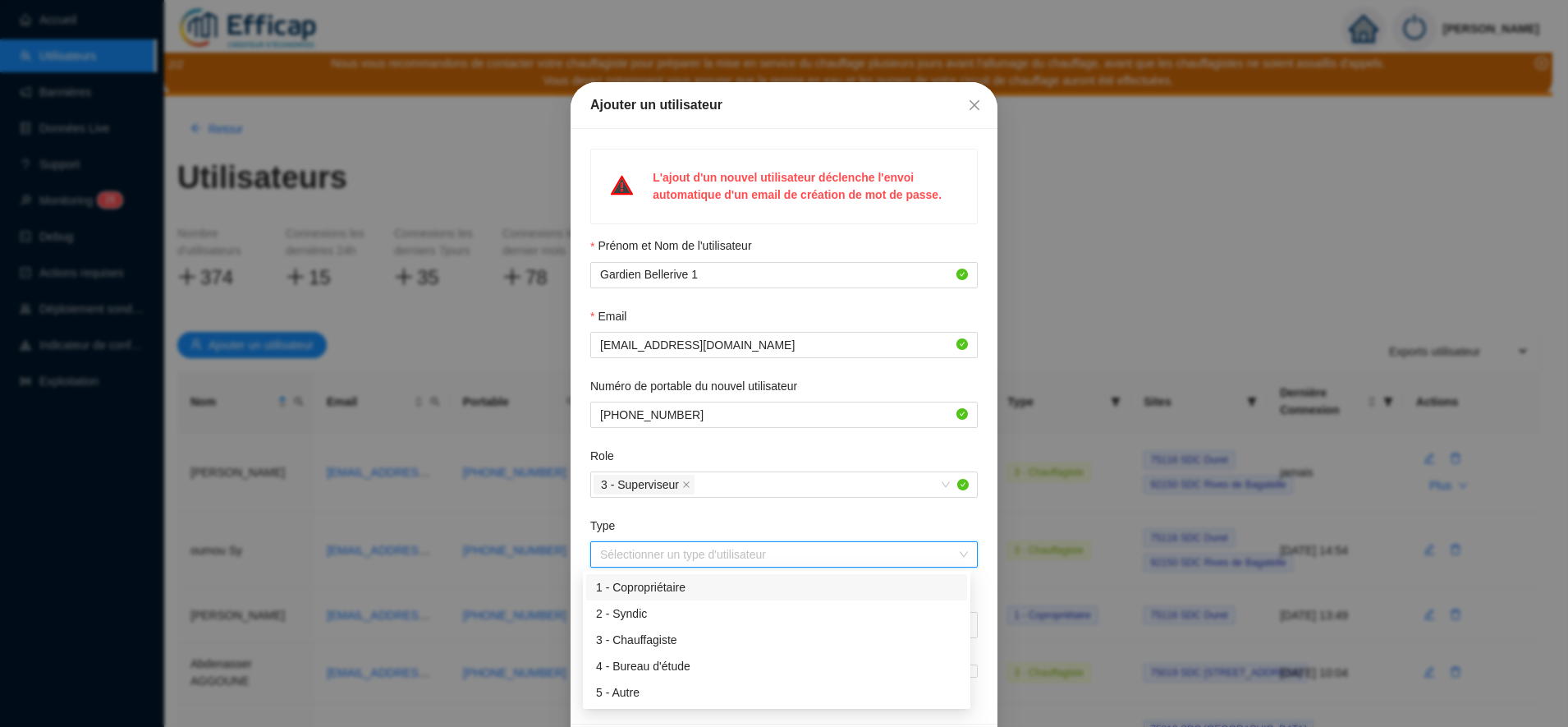
click at [639, 552] on input "Type" at bounding box center [777, 554] width 353 height 25
click at [645, 620] on div "2 - Syndic" at bounding box center [778, 614] width 362 height 17
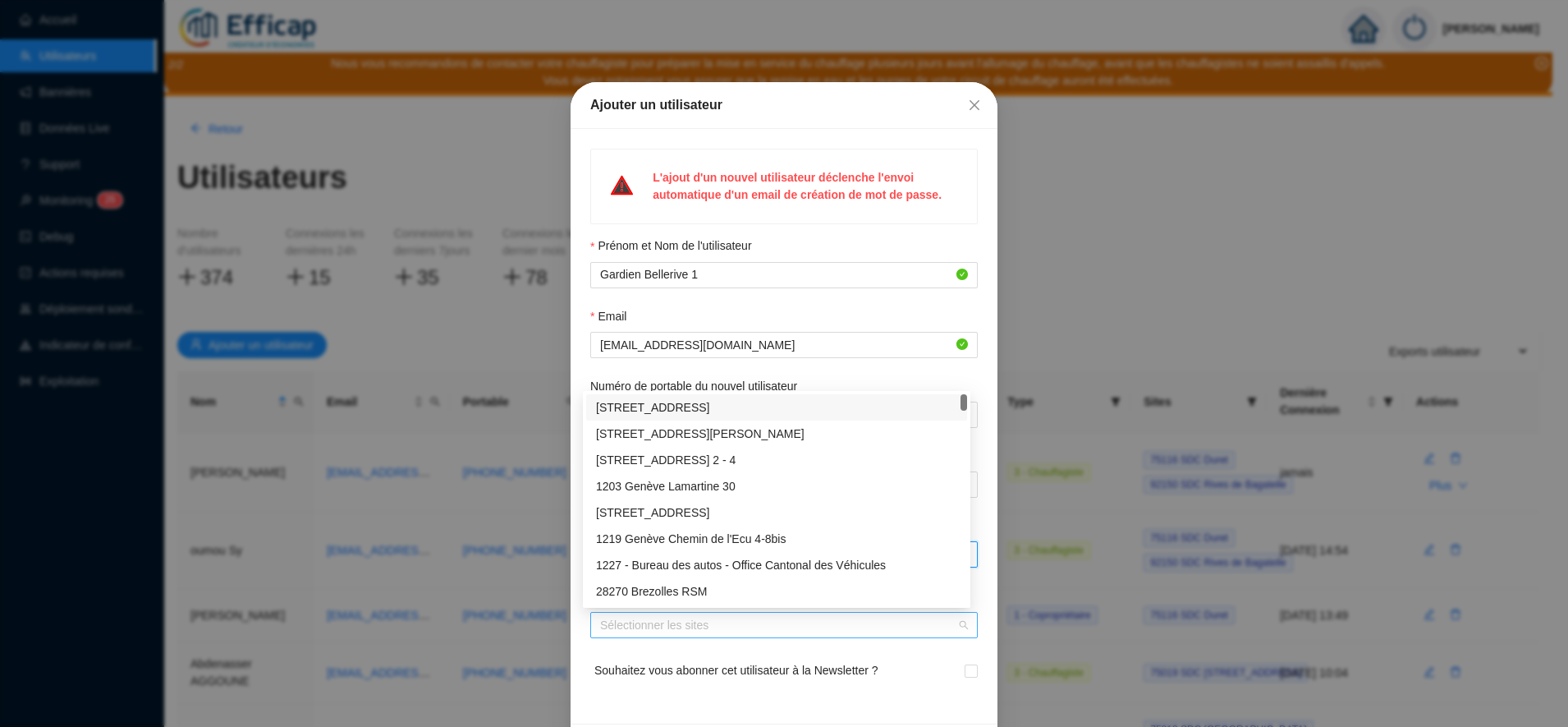
click at [659, 630] on div at bounding box center [776, 625] width 364 height 23
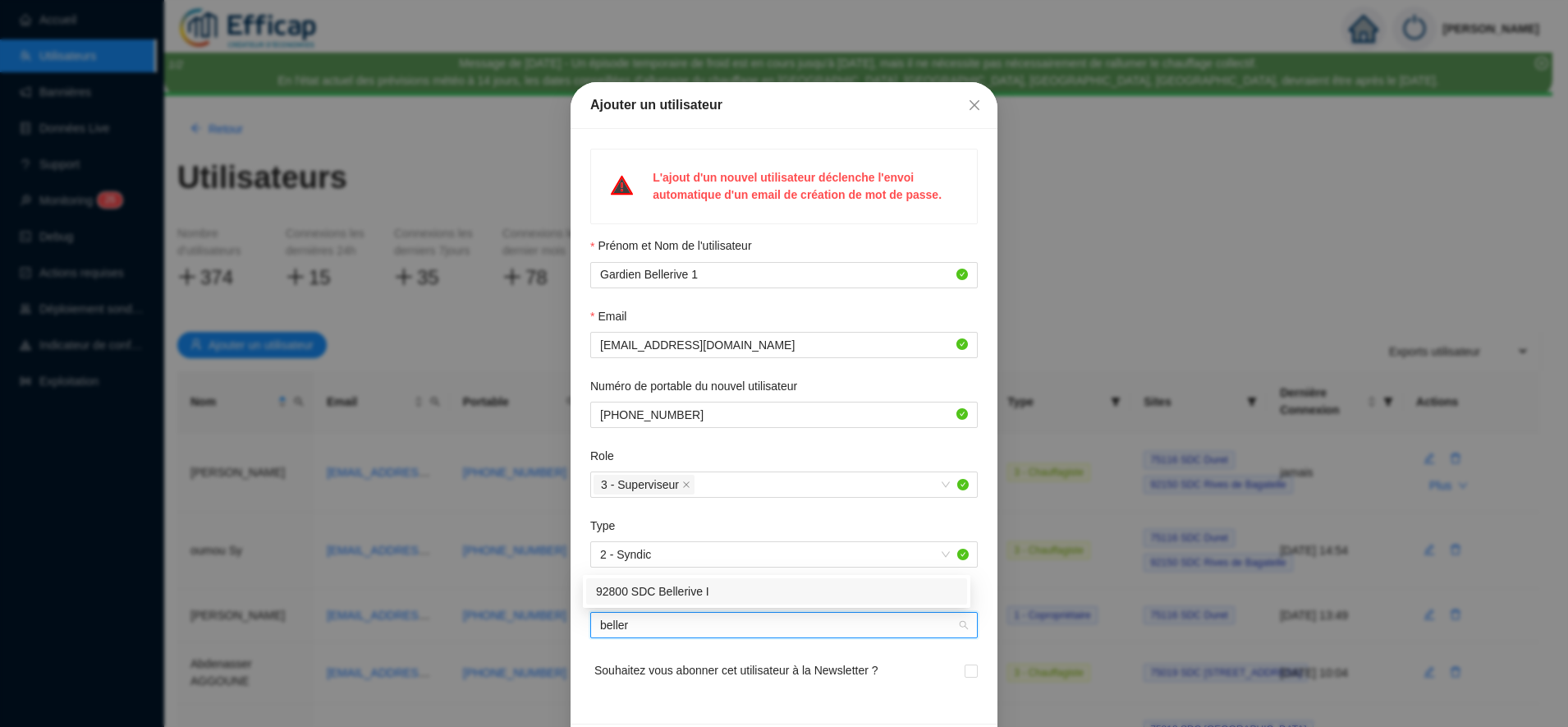
type input "belleri"
click at [680, 591] on div "92800 SDC Bellerive I" at bounding box center [778, 591] width 362 height 17
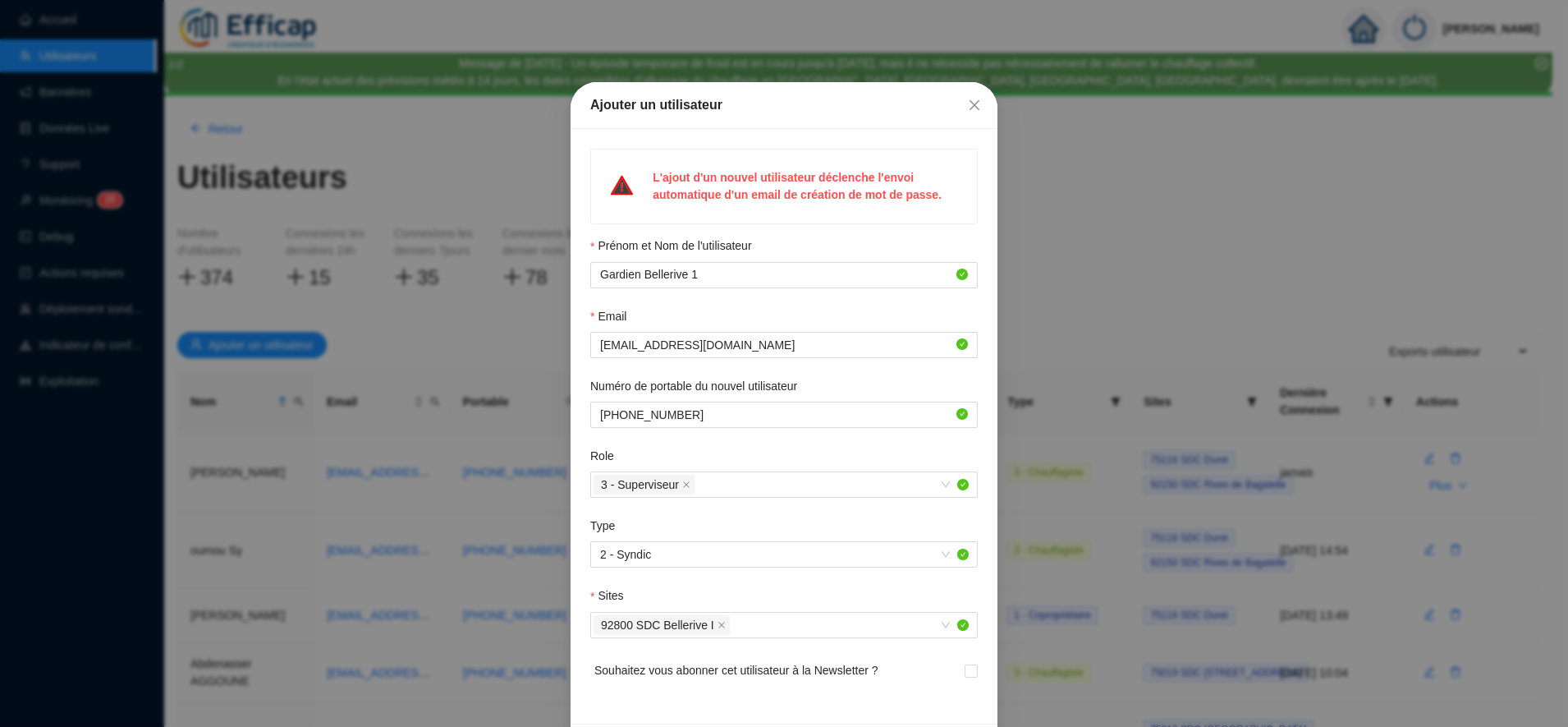
click at [917, 659] on div "Souhaitez vous abonner cet utilisateur à la Newsletter ?" at bounding box center [784, 681] width 388 height 46
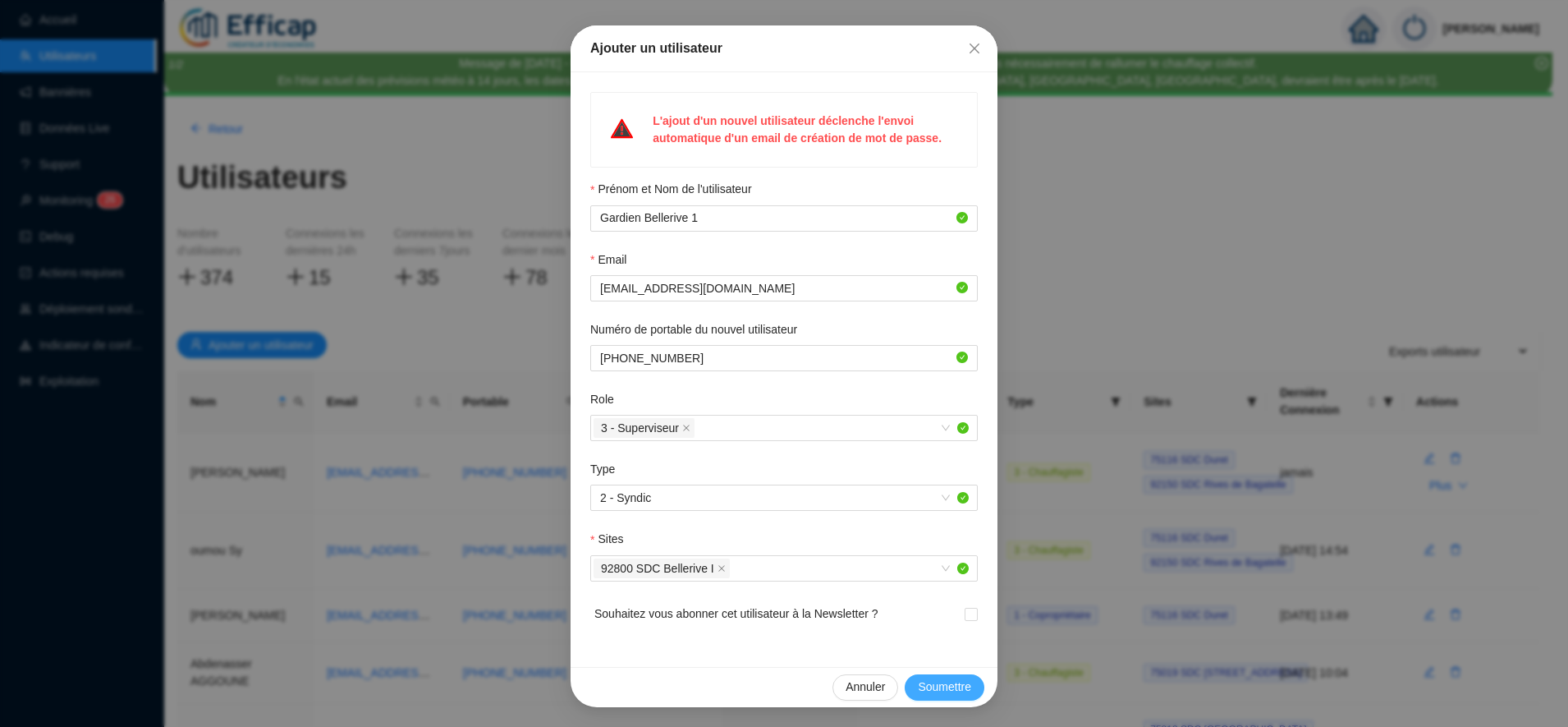
click at [928, 698] on button "Soumettre" at bounding box center [945, 688] width 80 height 26
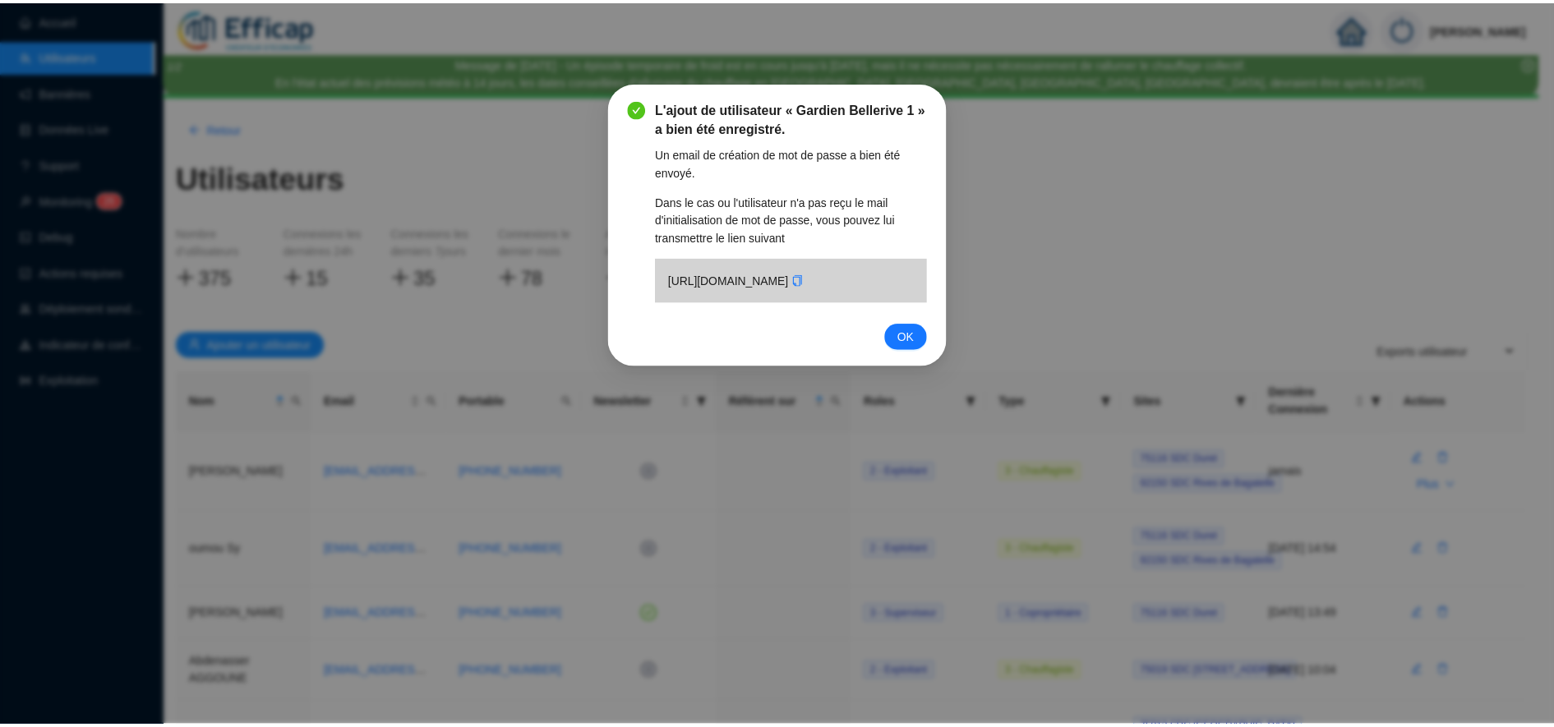
scroll to position [0, 0]
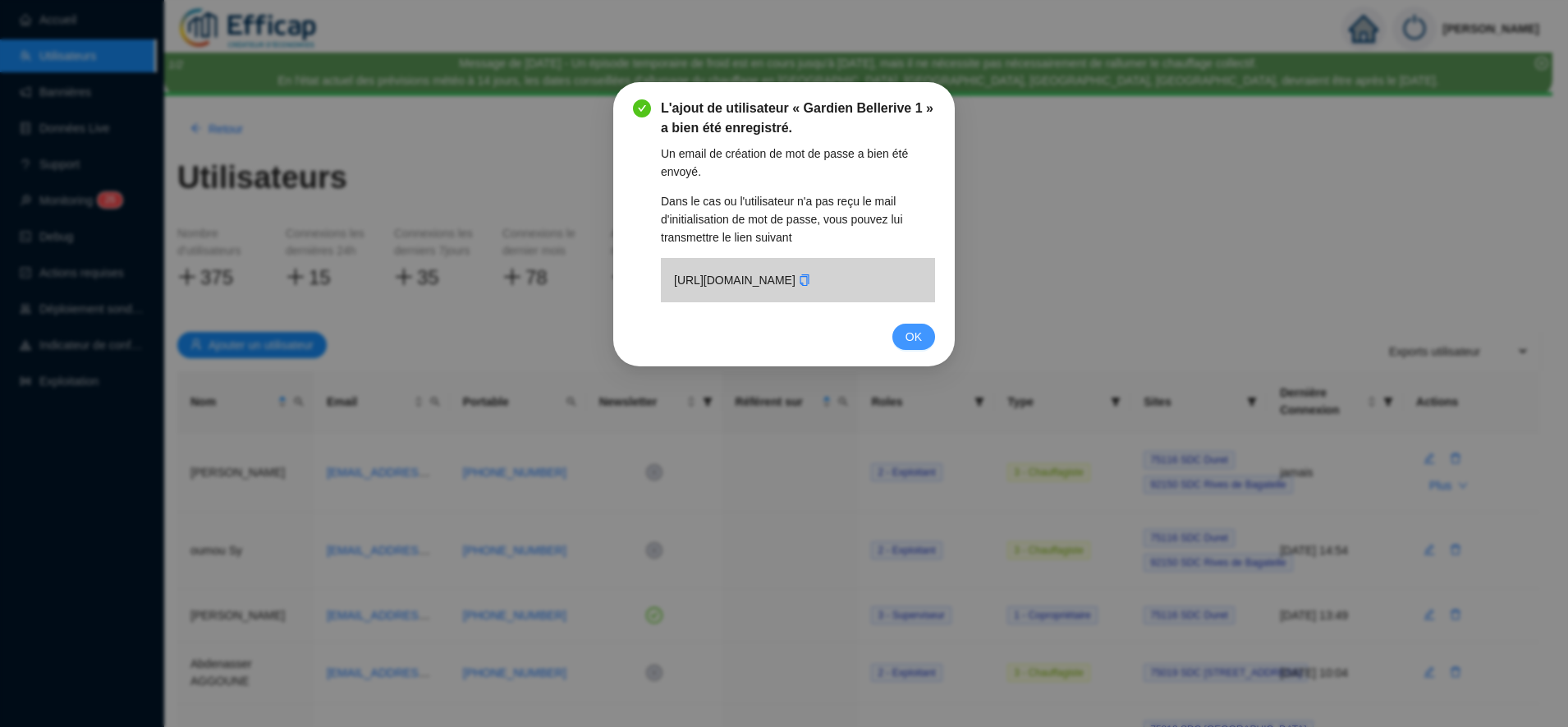
click at [913, 346] on span "OK" at bounding box center [913, 337] width 16 height 18
